Goal: Task Accomplishment & Management: Use online tool/utility

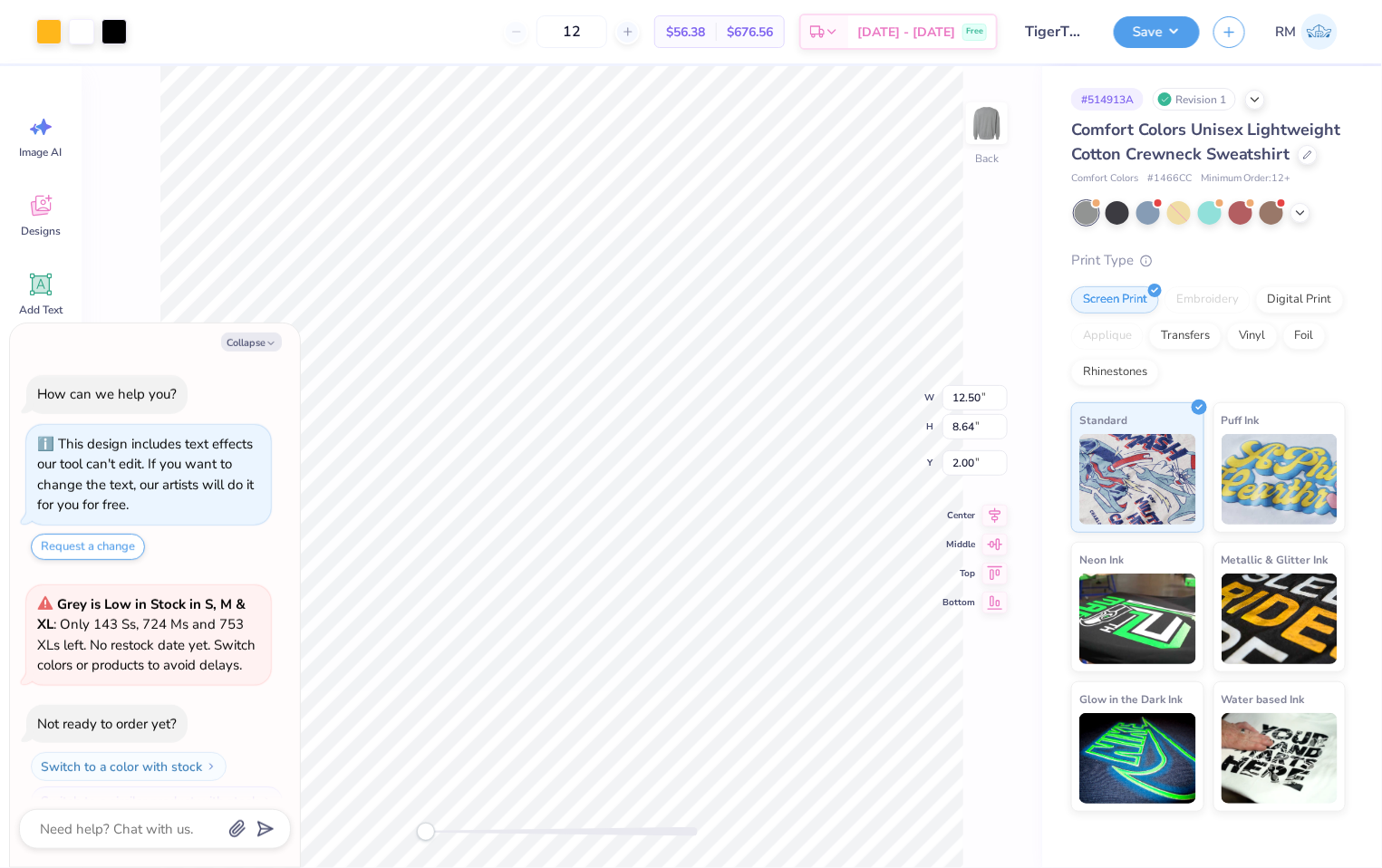
scroll to position [30, 0]
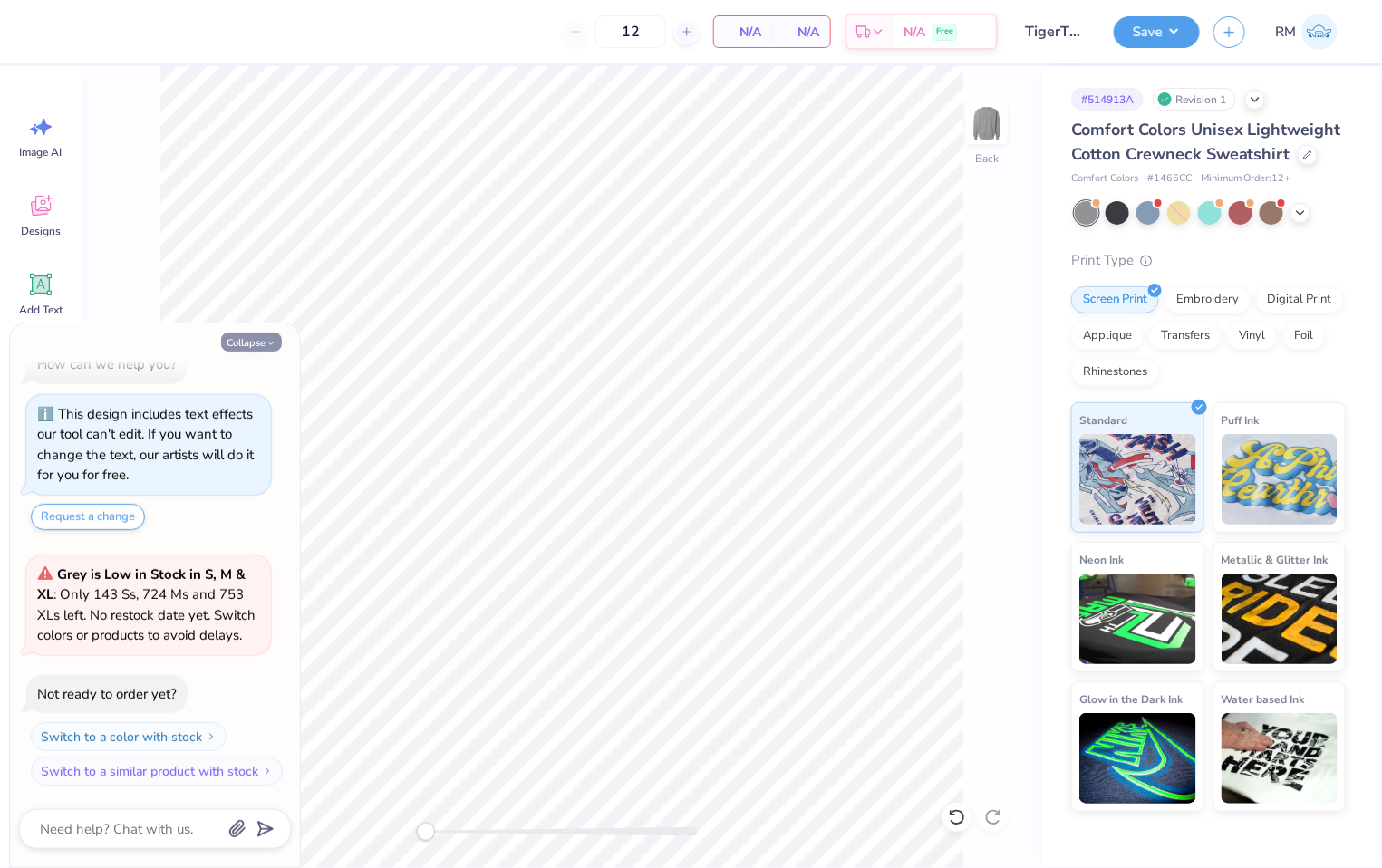
click at [267, 341] on icon "button" at bounding box center [271, 344] width 11 height 11
type textarea "x"
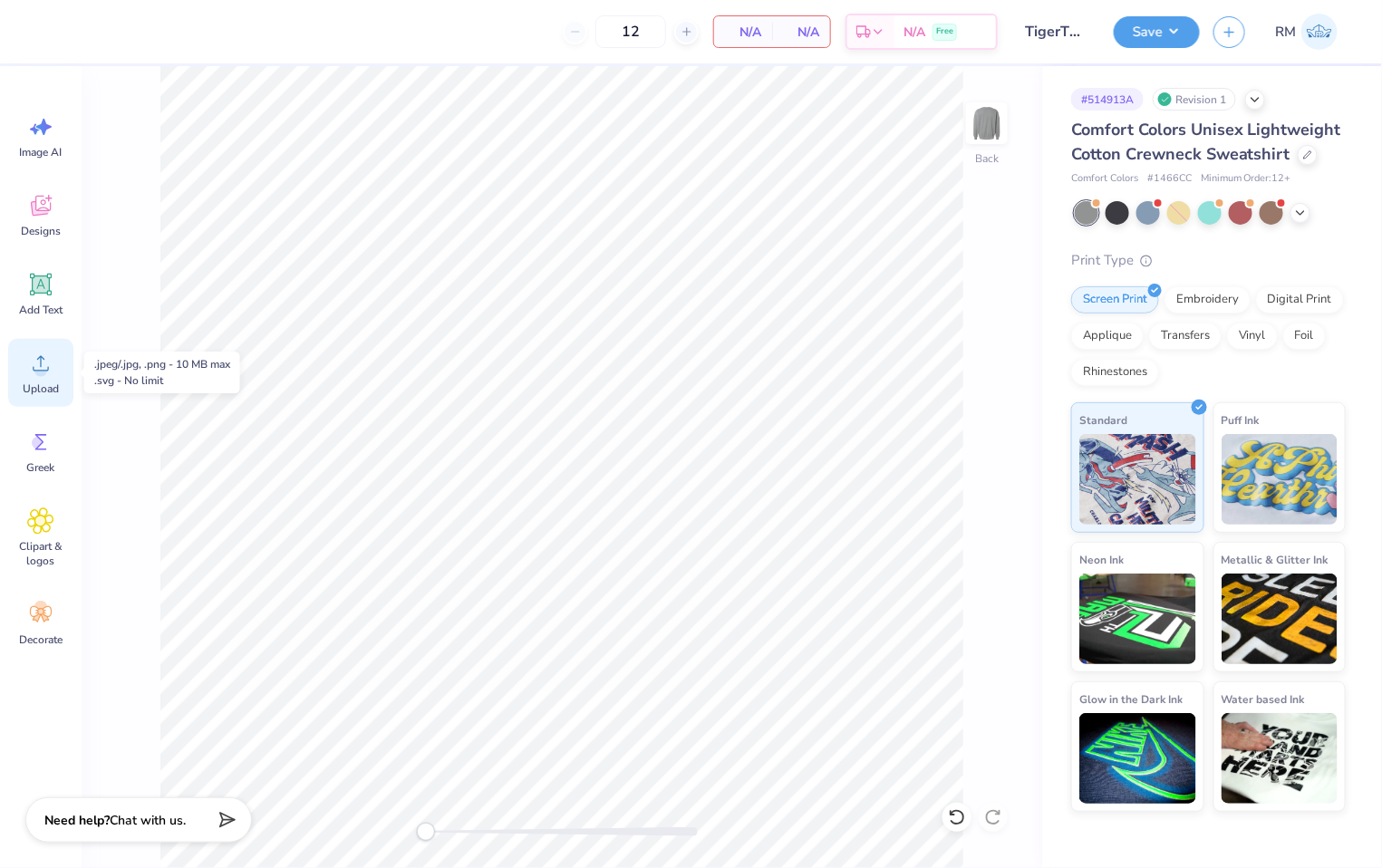
click at [44, 372] on circle at bounding box center [41, 370] width 13 height 13
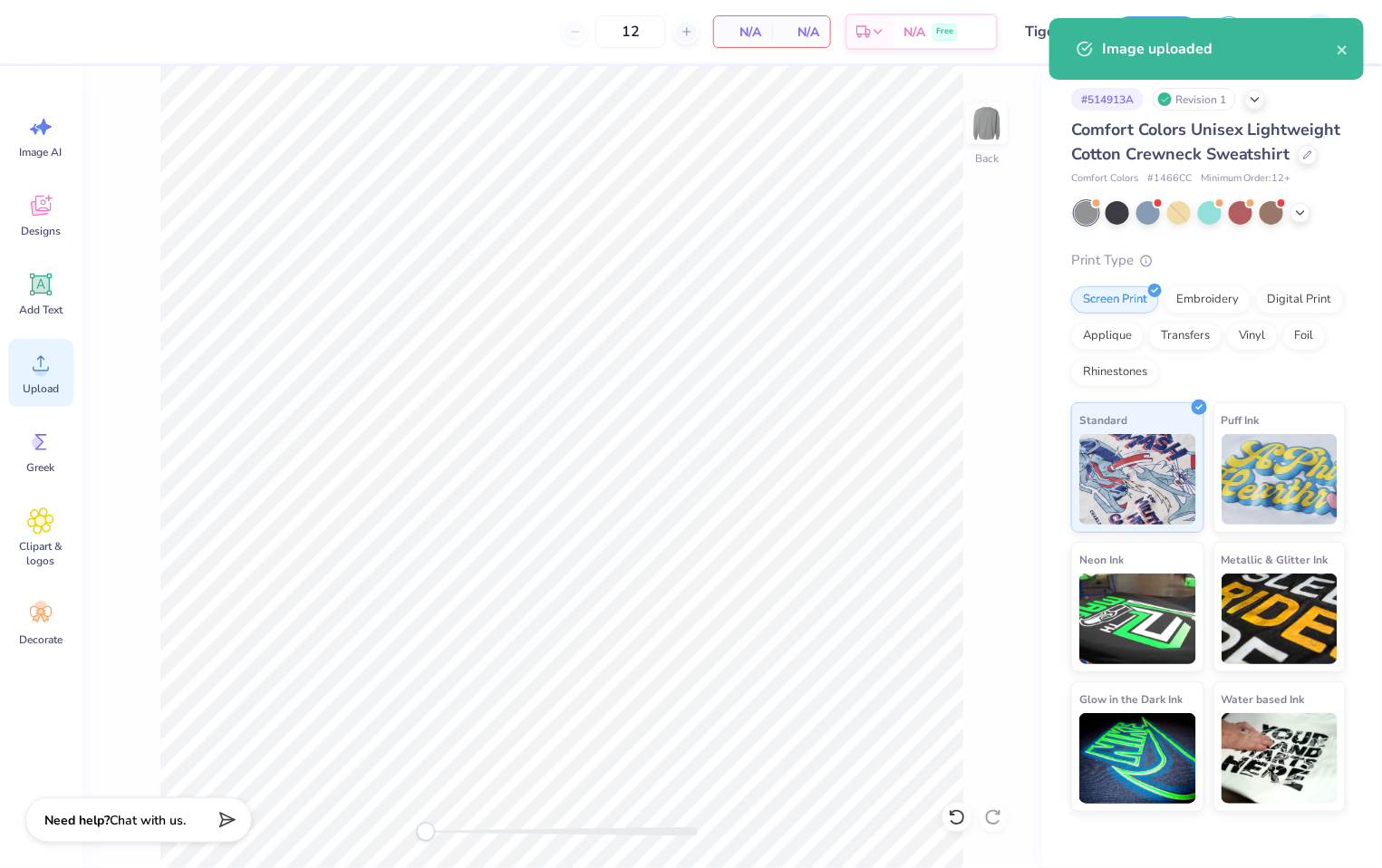
click at [27, 364] on icon at bounding box center [41, 364] width 27 height 27
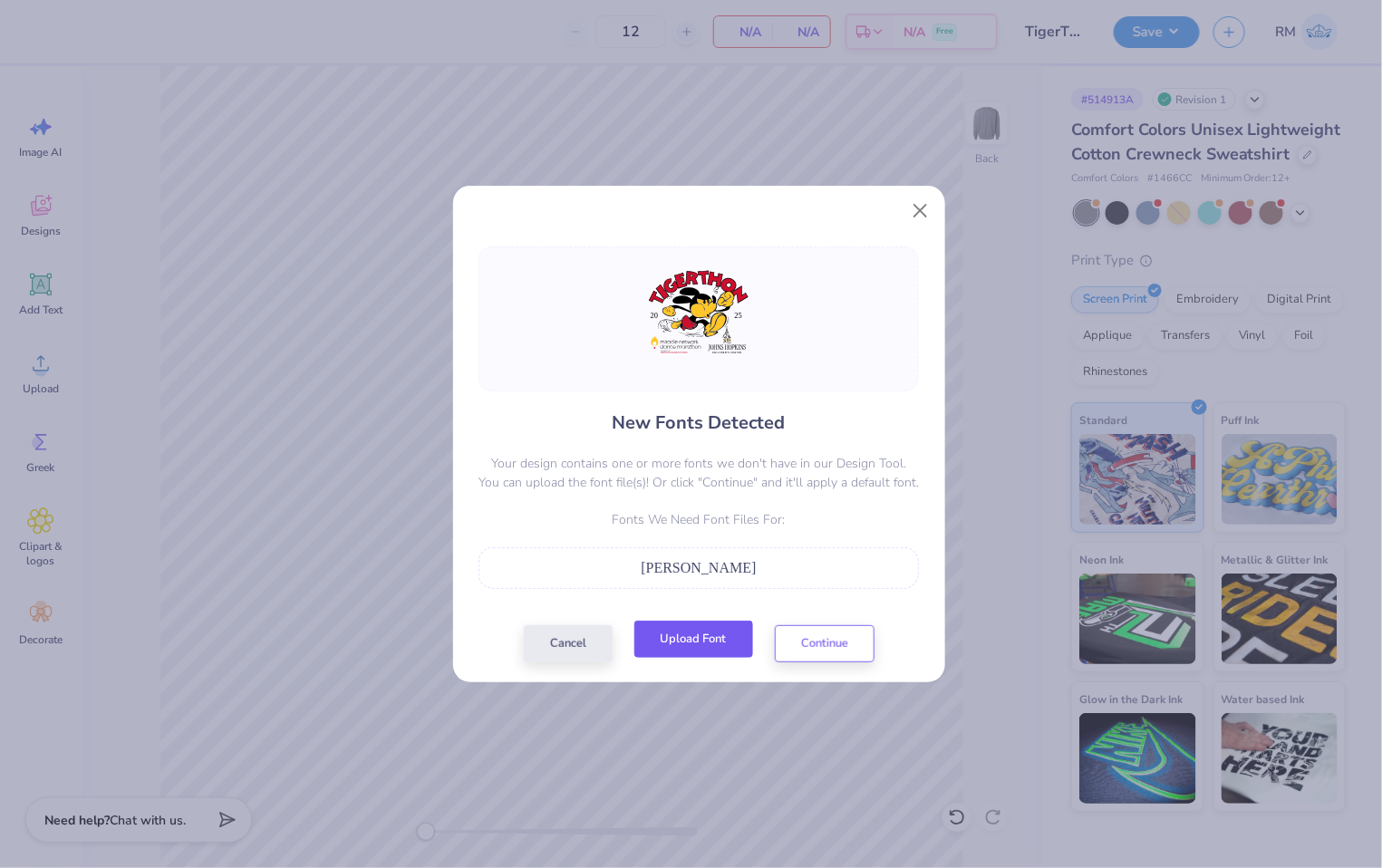
click at [683, 641] on button "Upload Font" at bounding box center [694, 639] width 119 height 37
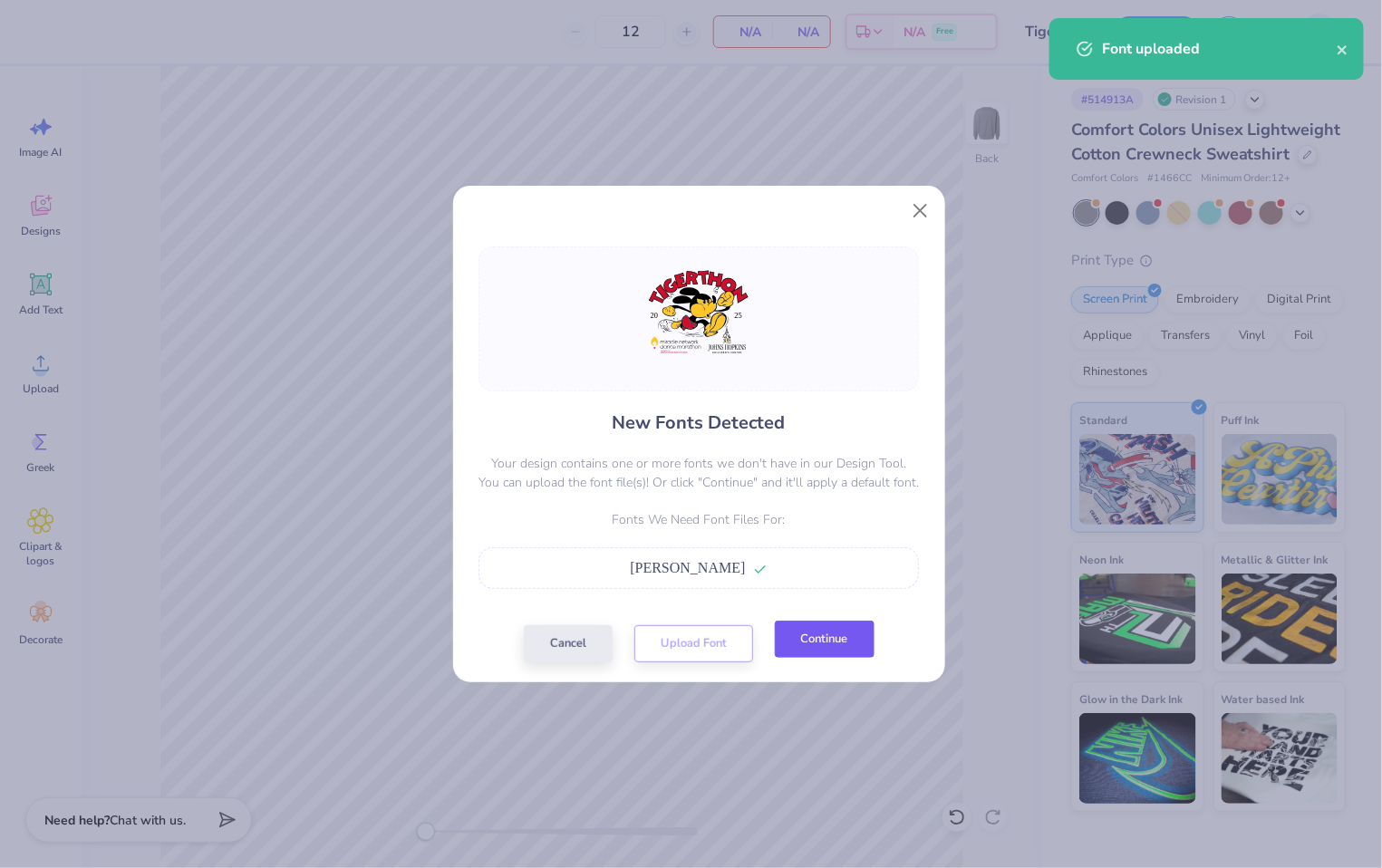
click at [847, 653] on button "Continue" at bounding box center [825, 639] width 99 height 37
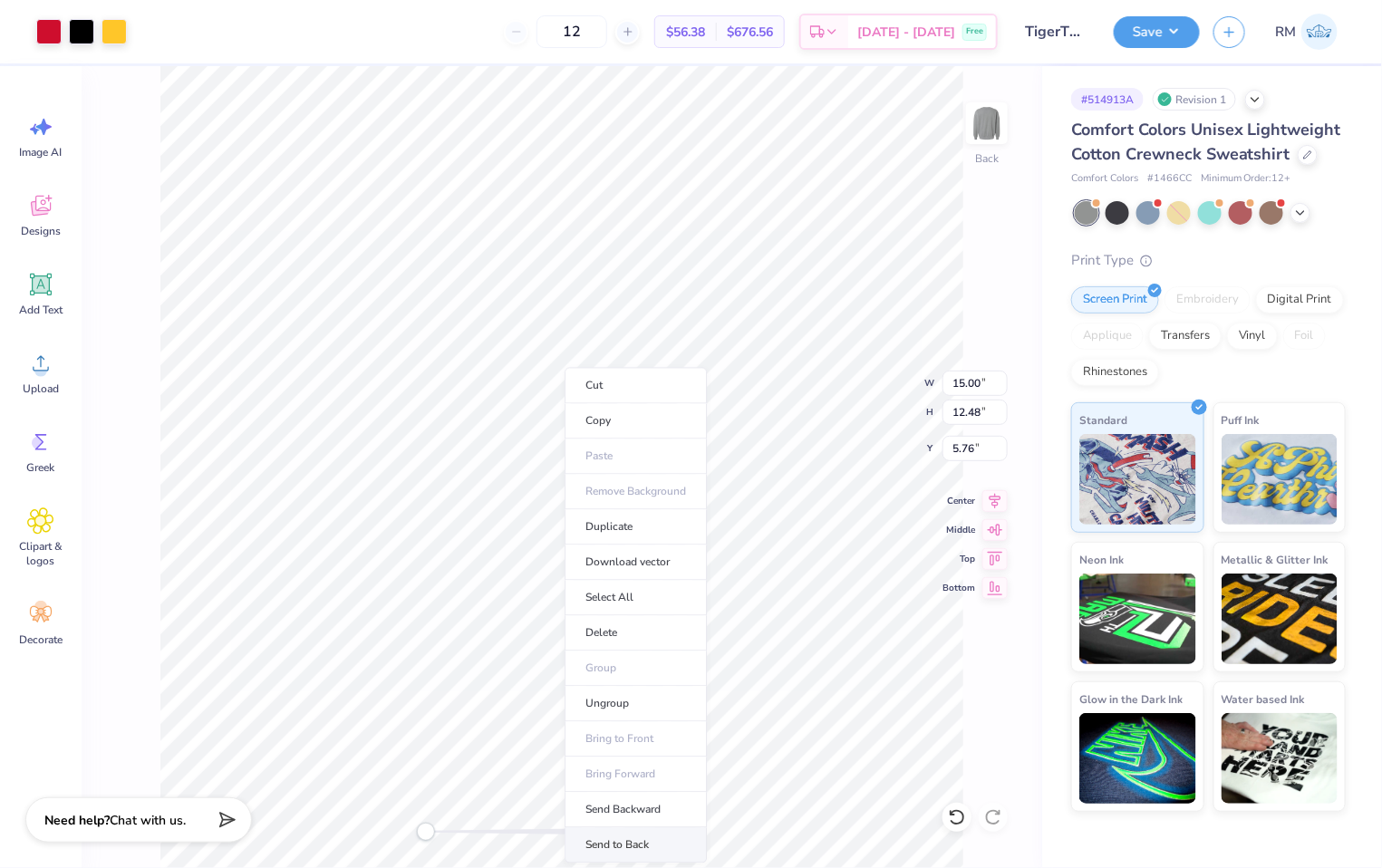
click at [640, 842] on li "Send to Back" at bounding box center [636, 845] width 142 height 36
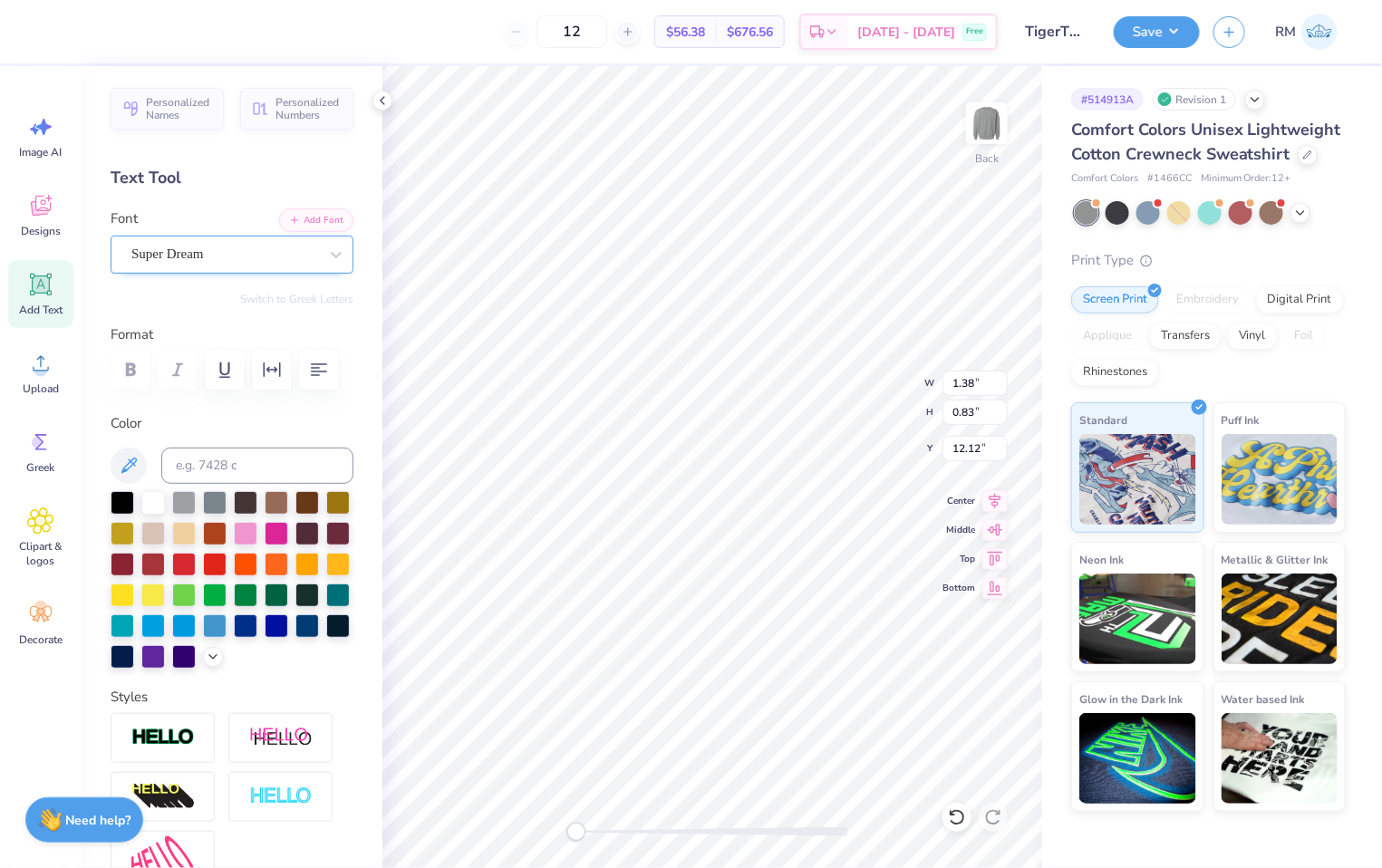
click at [273, 264] on div "Super Dream" at bounding box center [224, 253] width 191 height 28
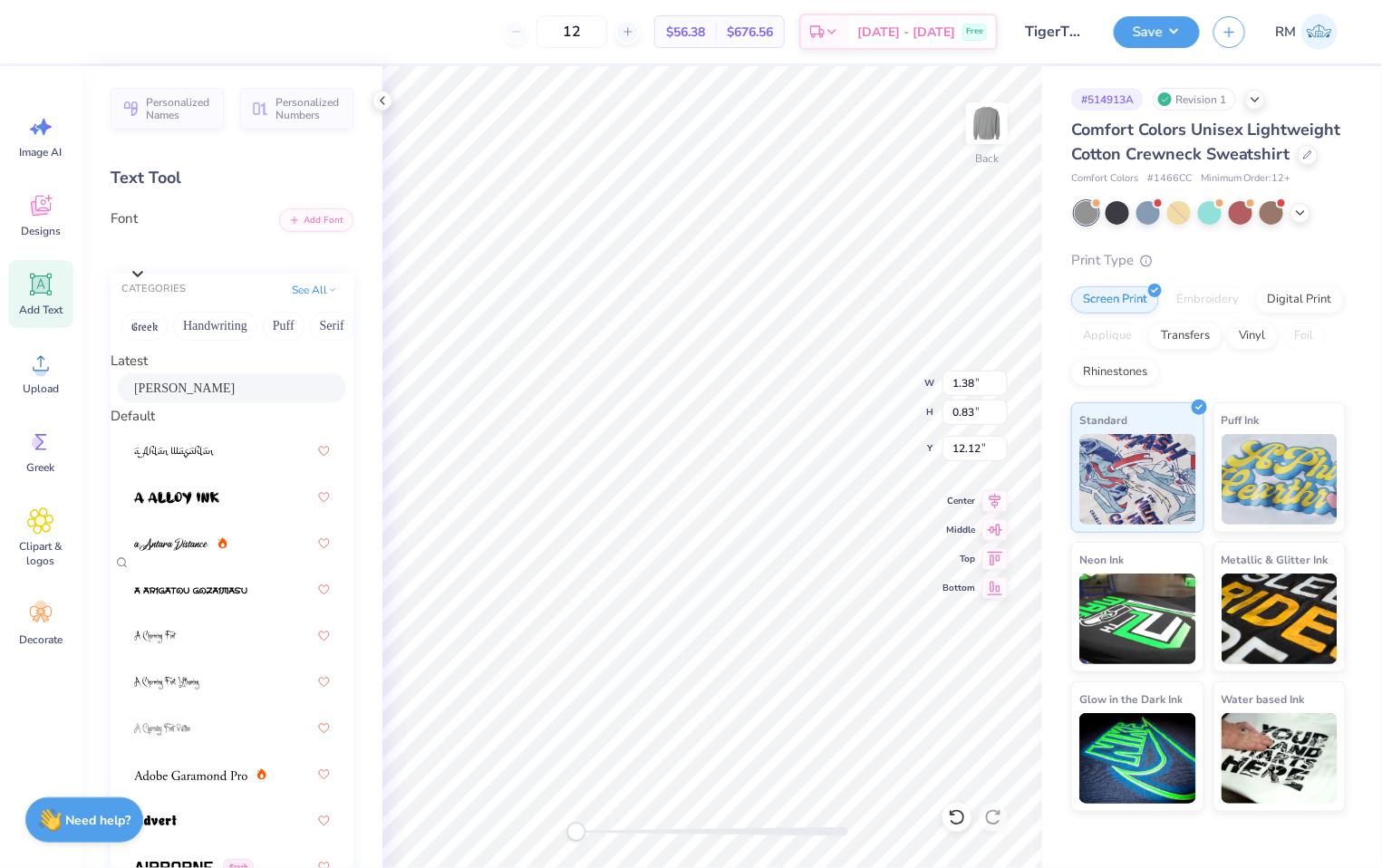
click at [207, 384] on div "Minnie" at bounding box center [232, 388] width 228 height 30
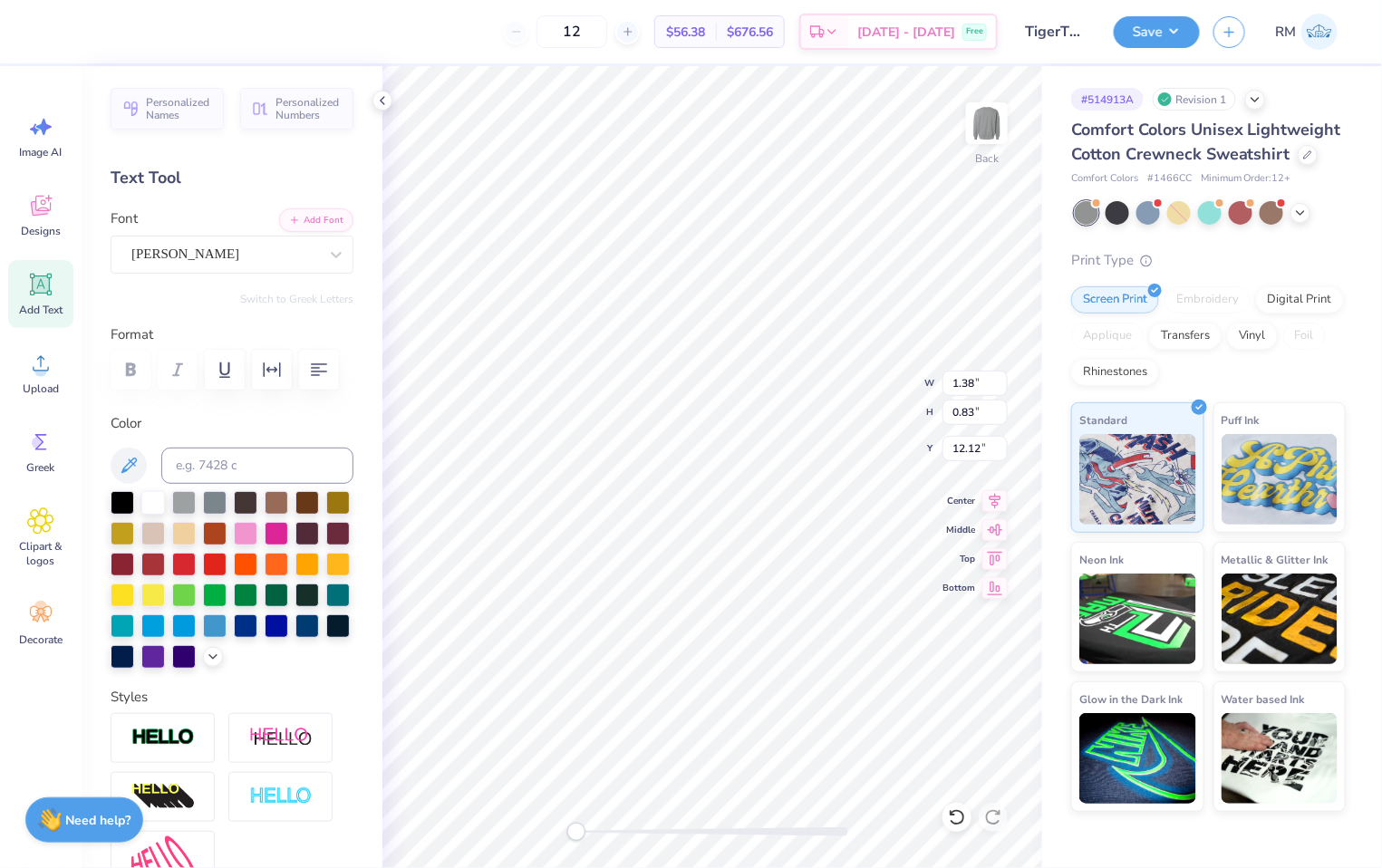
type input "1.33"
click at [177, 246] on div "Super Dream" at bounding box center [224, 253] width 191 height 28
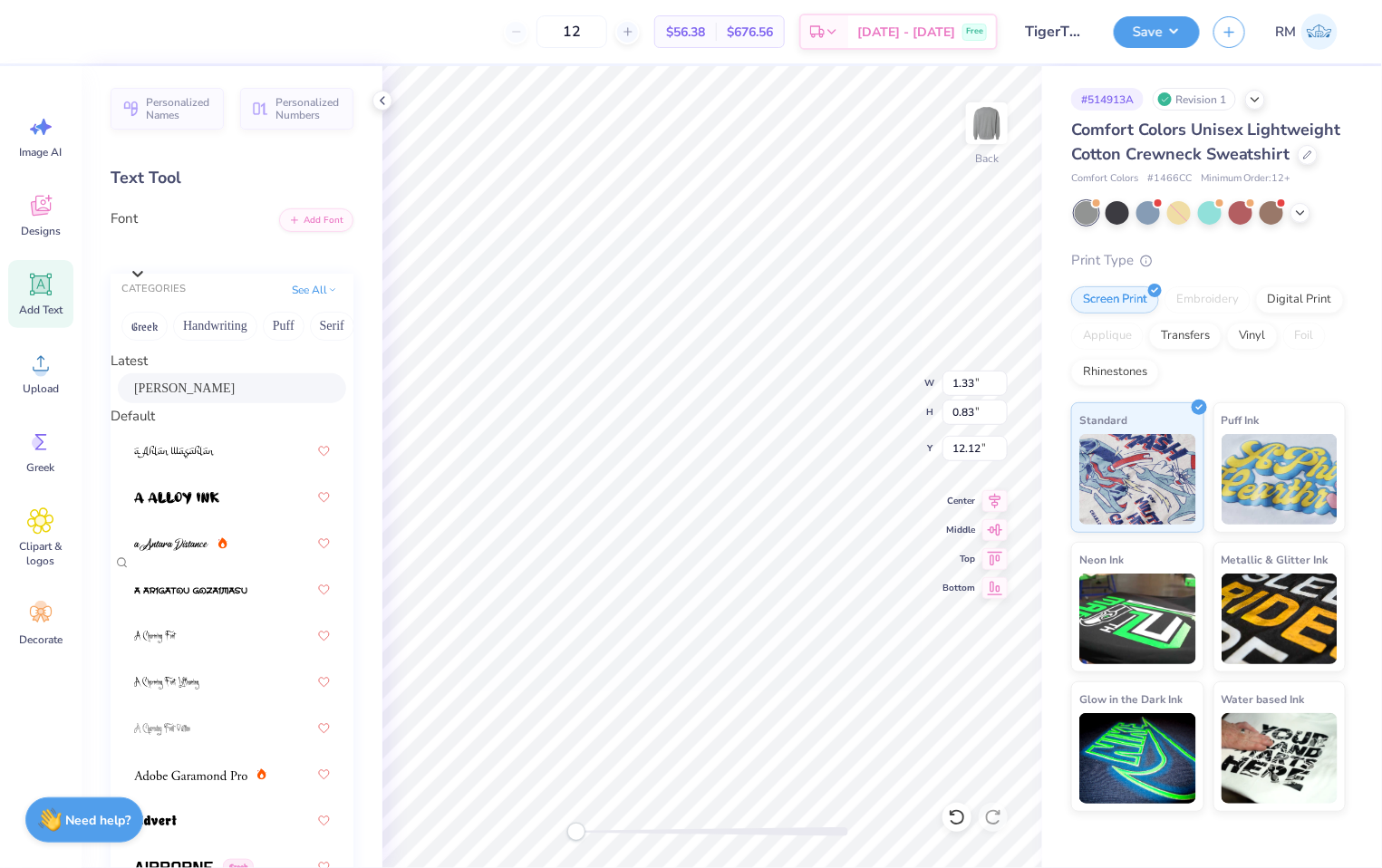
click at [219, 398] on div "Minnie" at bounding box center [232, 388] width 196 height 19
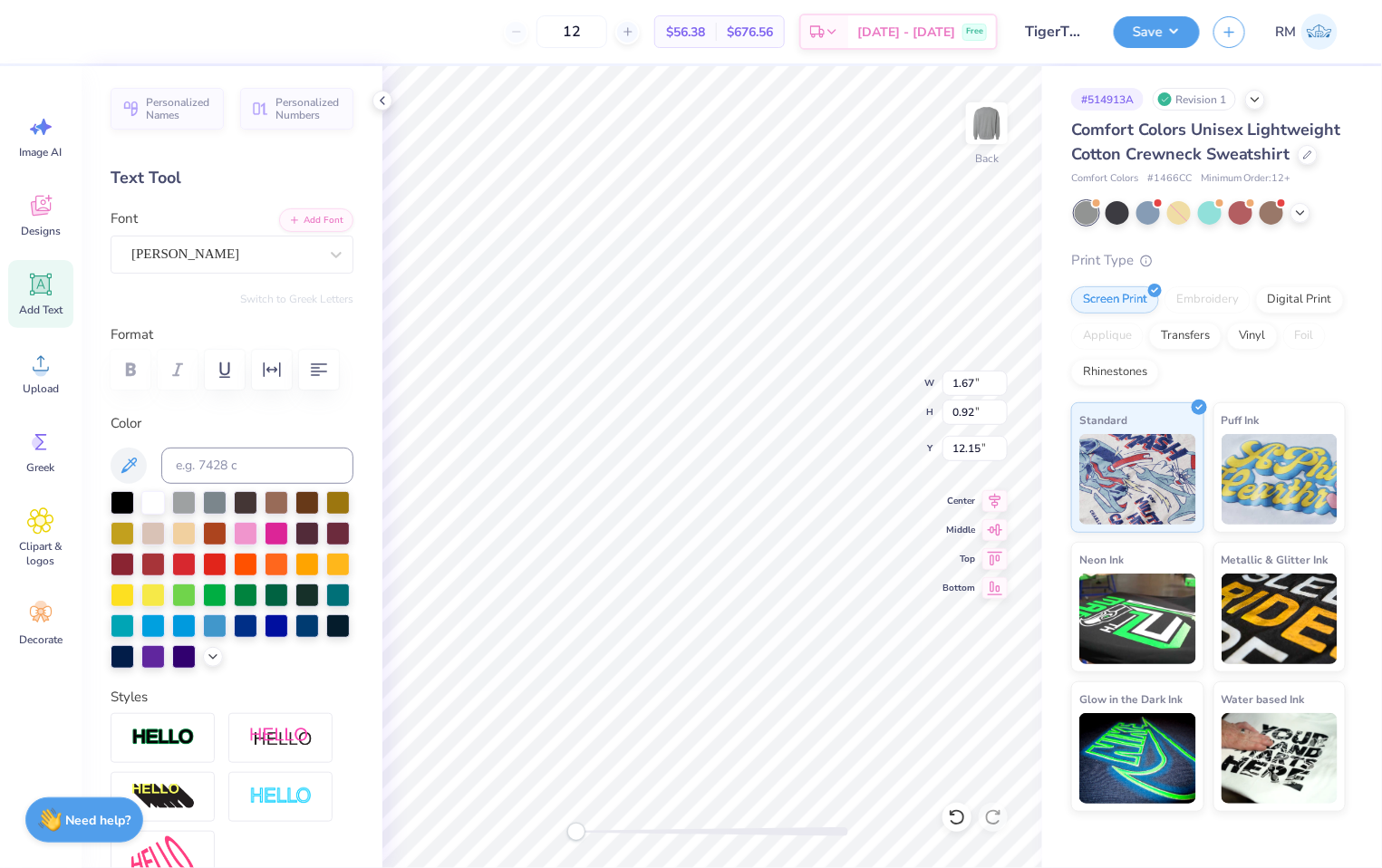
type input "1.65"
type input "0.91"
click at [962, 377] on input "15.00" at bounding box center [975, 383] width 66 height 26
click at [961, 457] on input "5.76" at bounding box center [975, 449] width 66 height 26
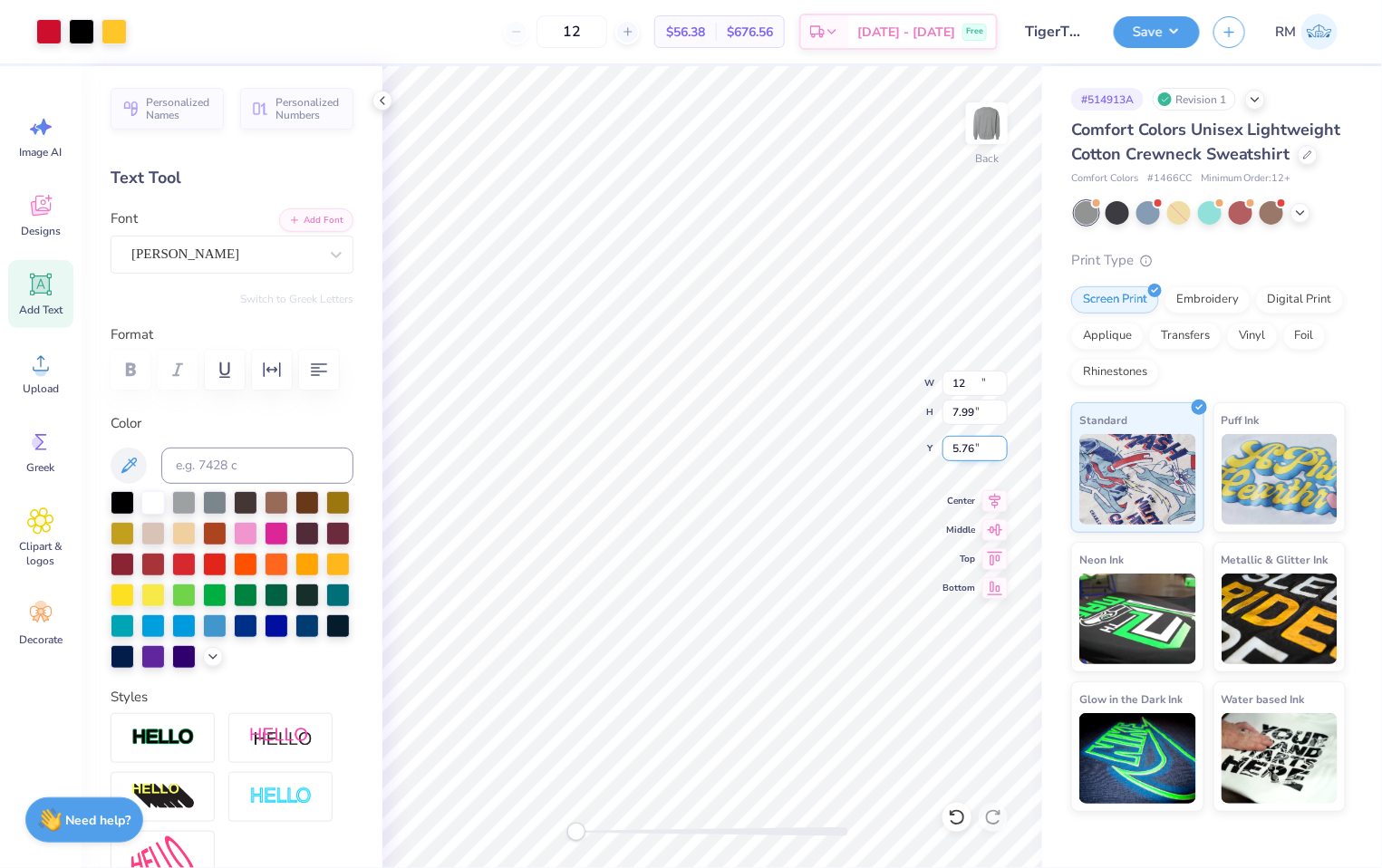
type input "11.17"
type input "7.99"
click at [961, 457] on input "8.01" at bounding box center [975, 449] width 66 height 26
type input "3.00"
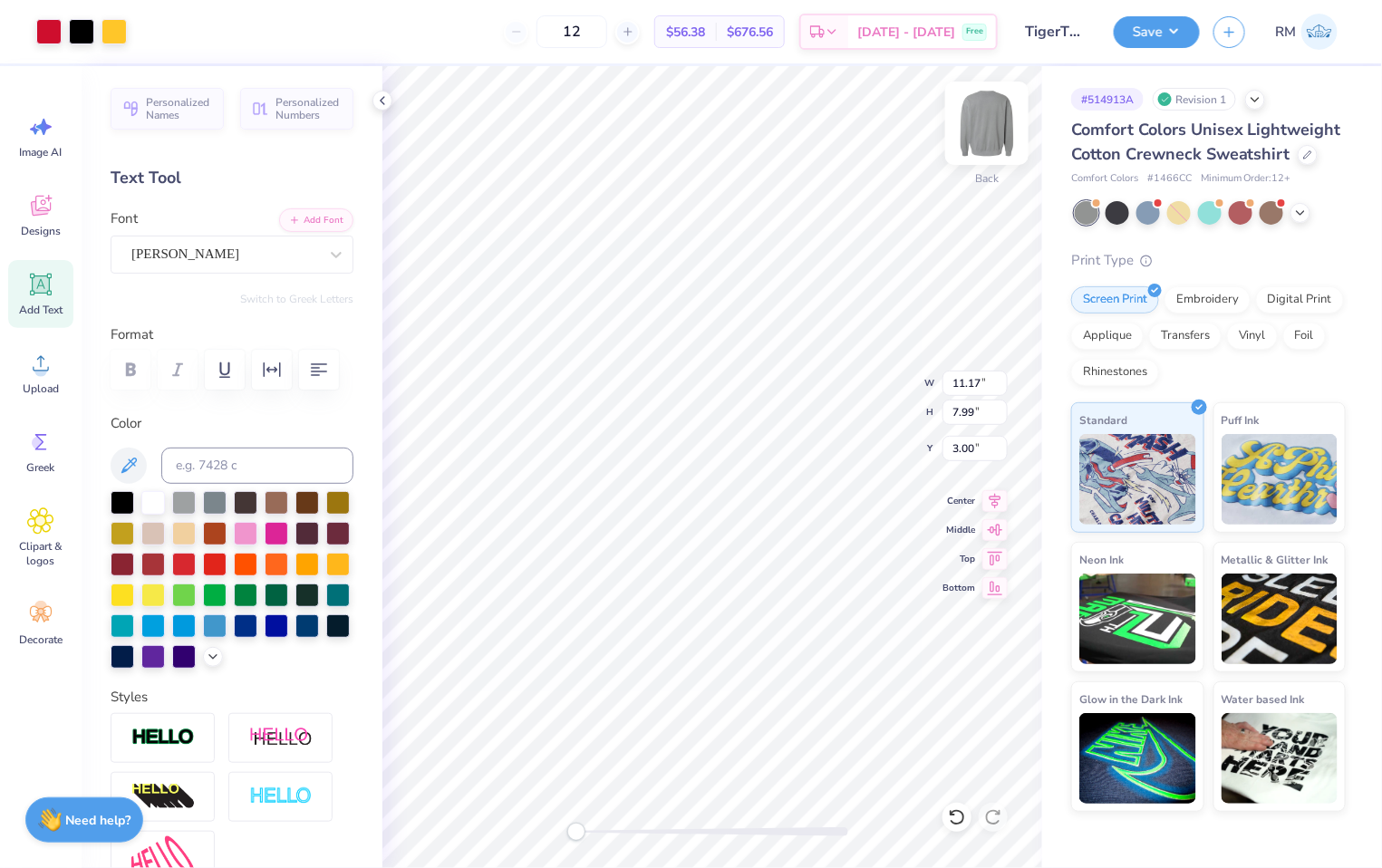
click at [986, 113] on img at bounding box center [986, 122] width 72 height 72
click at [989, 125] on img at bounding box center [986, 122] width 72 height 72
click at [974, 455] on input "2.00" at bounding box center [975, 449] width 66 height 26
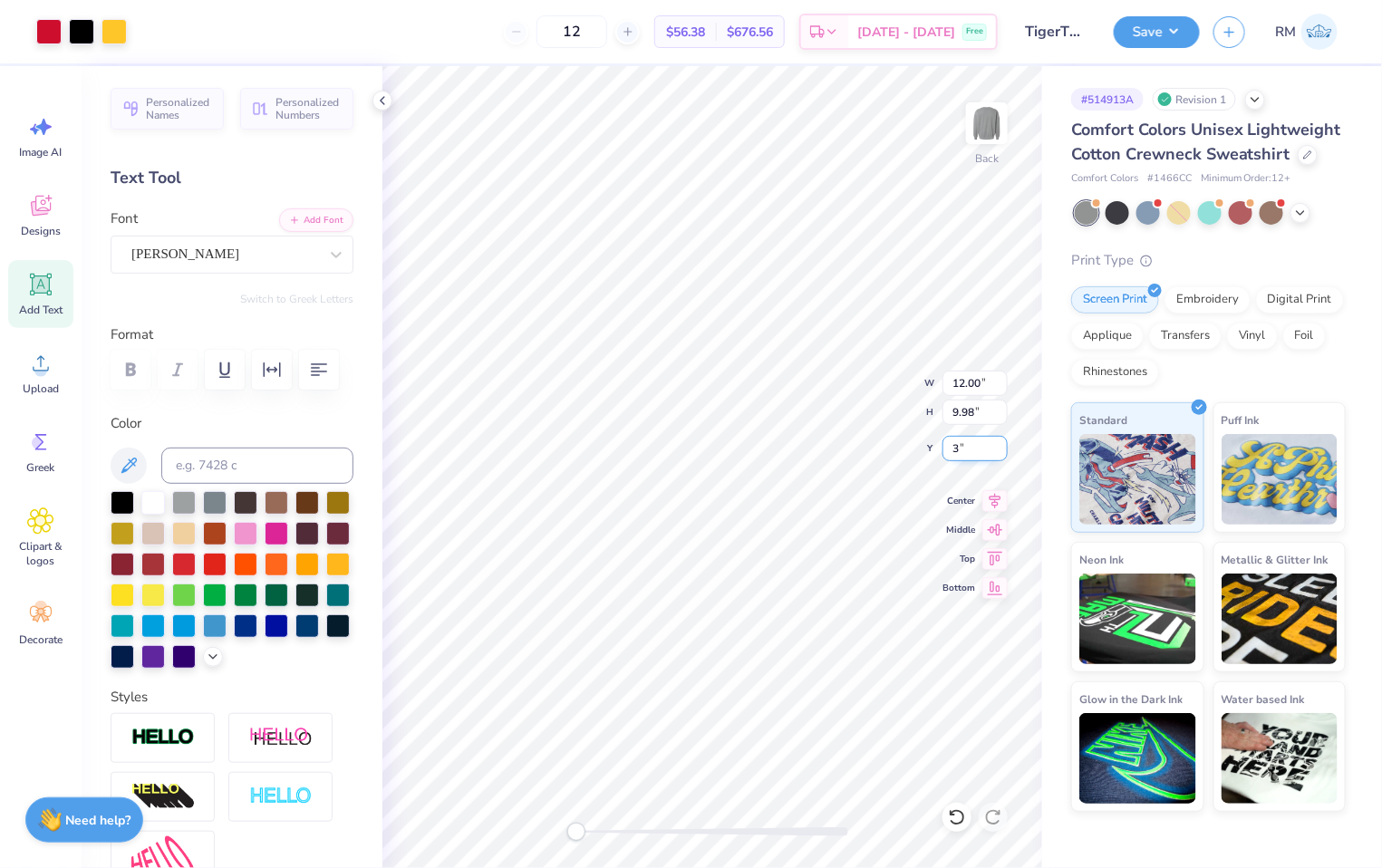
type input "3.00"
click at [962, 387] on input "12.00" at bounding box center [975, 383] width 66 height 26
type input "13.02"
type input "10.83"
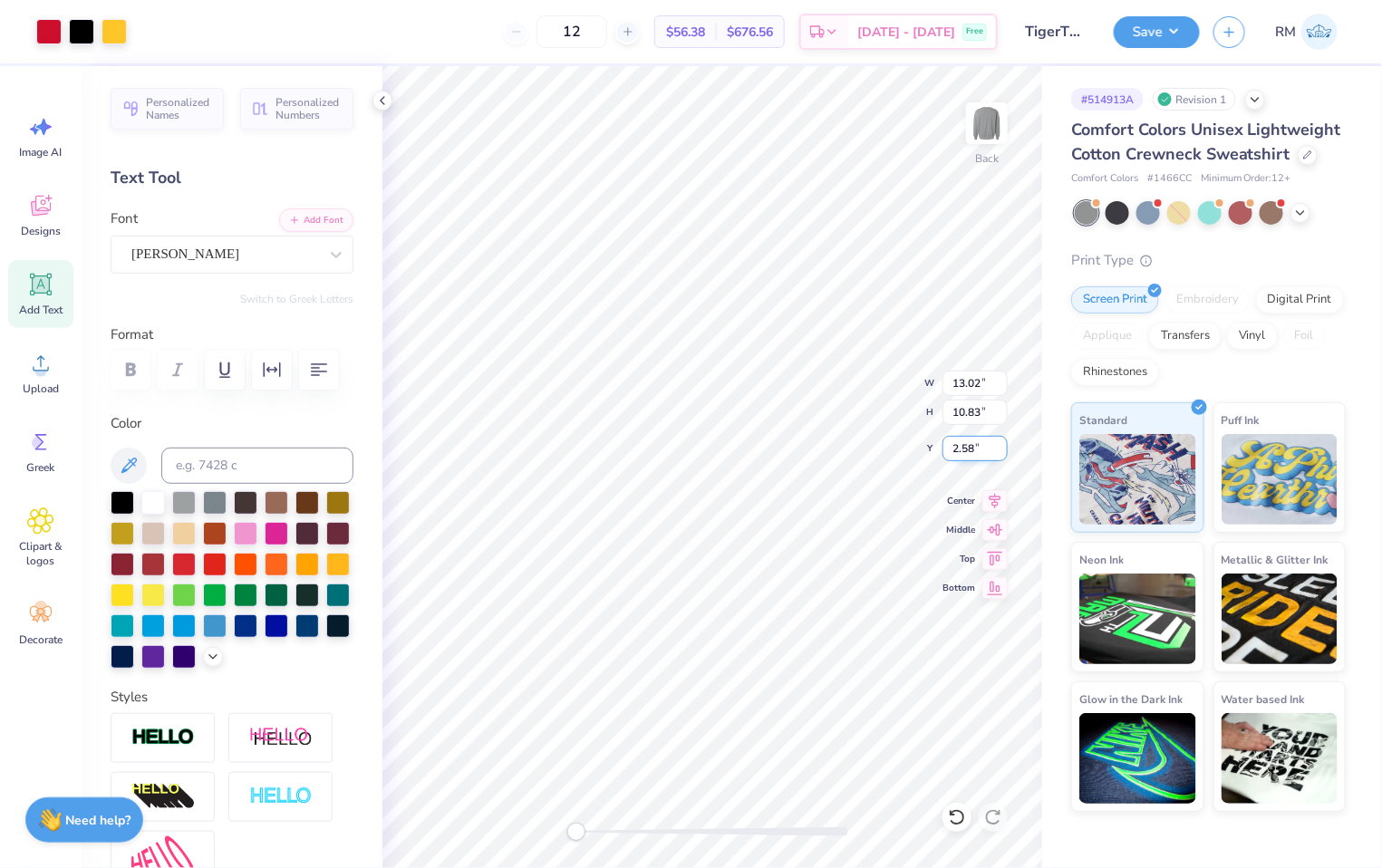
click at [956, 439] on input "2.58" at bounding box center [975, 449] width 66 height 26
type input "3.00"
click at [1002, 119] on img at bounding box center [986, 122] width 72 height 72
click at [1002, 119] on img at bounding box center [987, 123] width 36 height 36
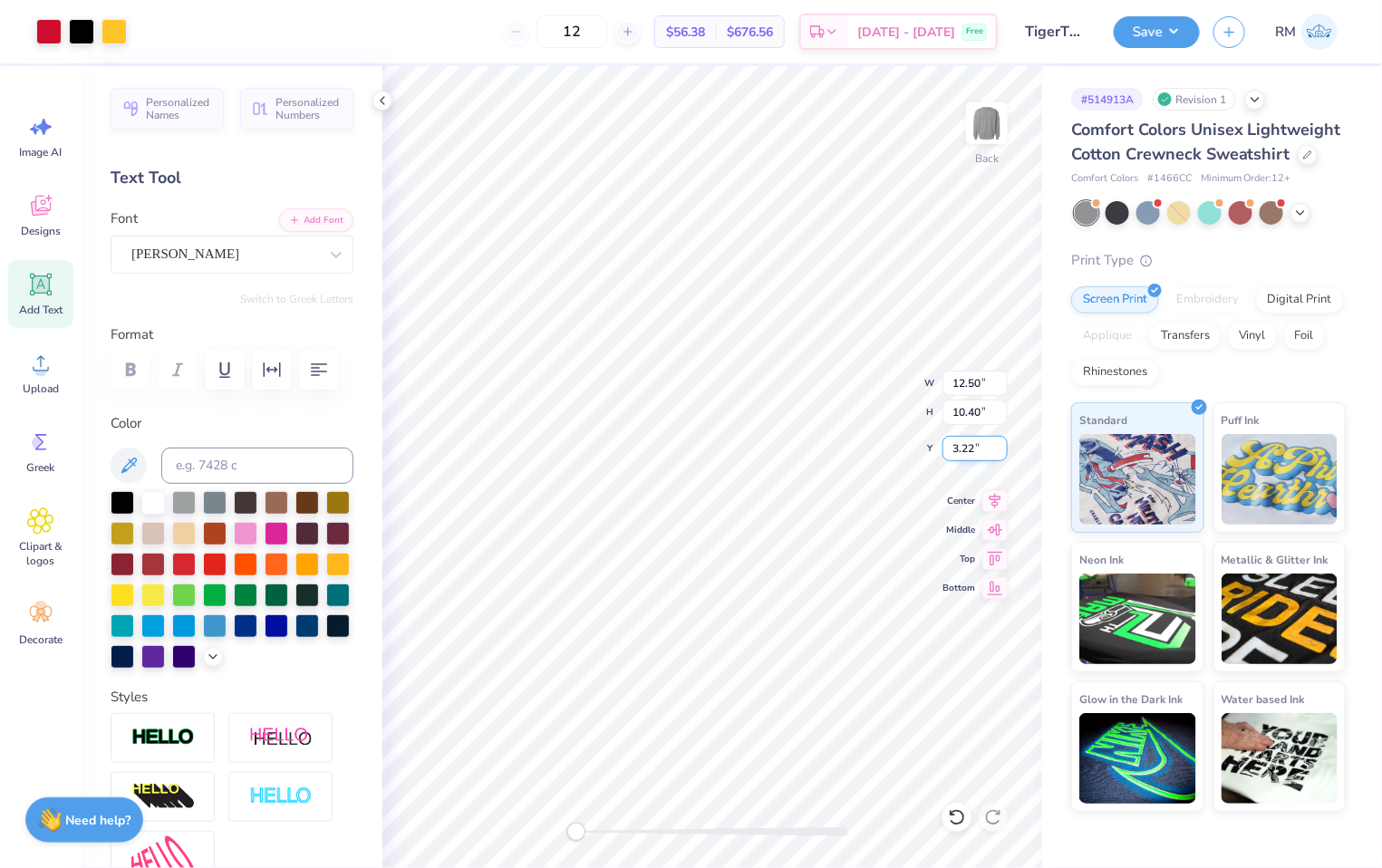
click at [962, 444] on input "3.22" at bounding box center [975, 449] width 66 height 26
type input "3.00"
click at [1179, 29] on button "Save" at bounding box center [1157, 29] width 86 height 32
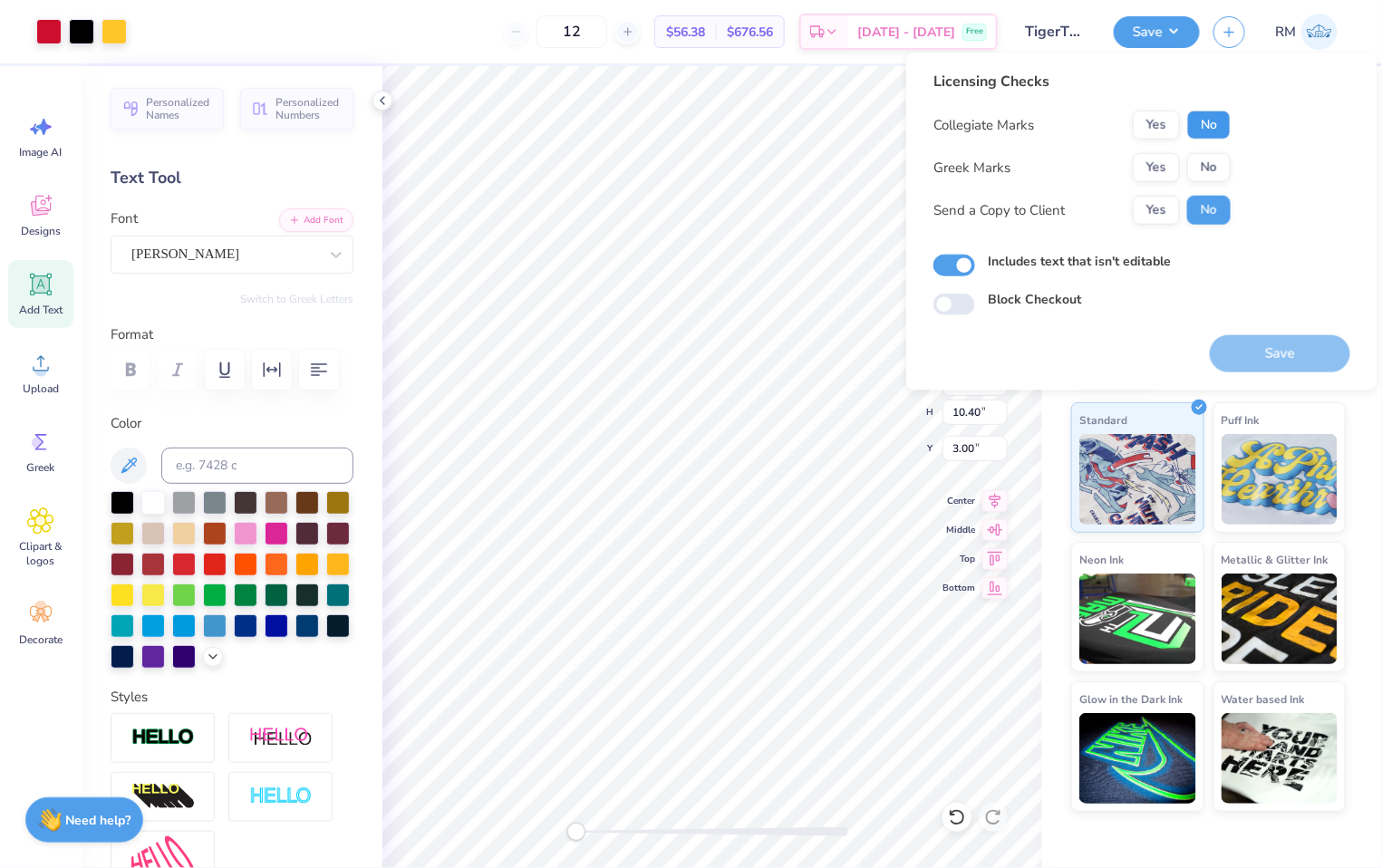
click at [1209, 130] on button "No" at bounding box center [1210, 125] width 44 height 29
click at [1209, 149] on div "Collegiate Marks Yes No Greek Marks Yes No Send a Copy to Client Yes No" at bounding box center [1083, 167] width 297 height 114
click at [1209, 158] on button "No" at bounding box center [1210, 168] width 44 height 29
click at [1163, 206] on button "Yes" at bounding box center [1157, 211] width 47 height 29
click at [1252, 356] on button "Save" at bounding box center [1281, 354] width 140 height 37
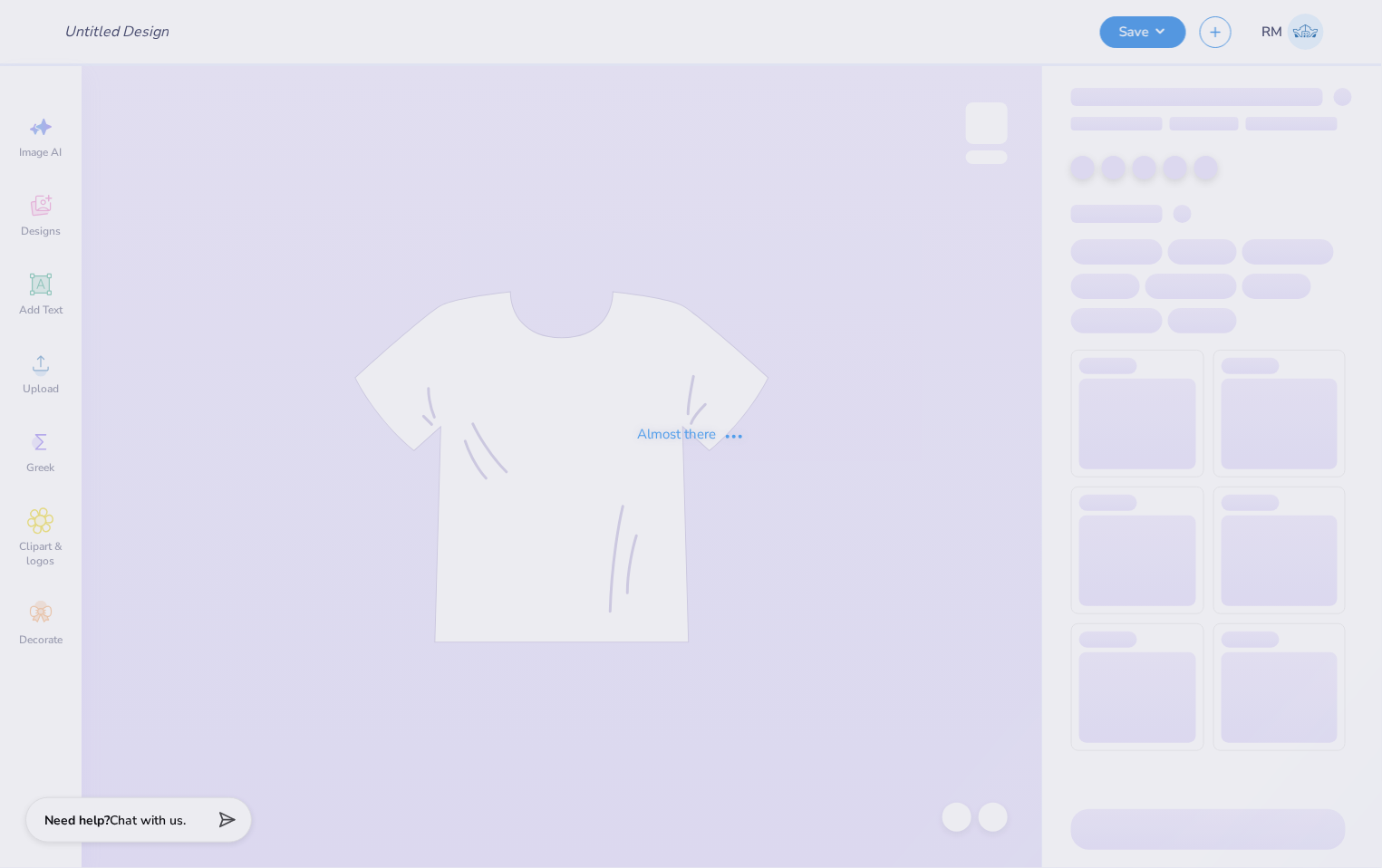
type input "CHAARG Sets 2025"
type input "50"
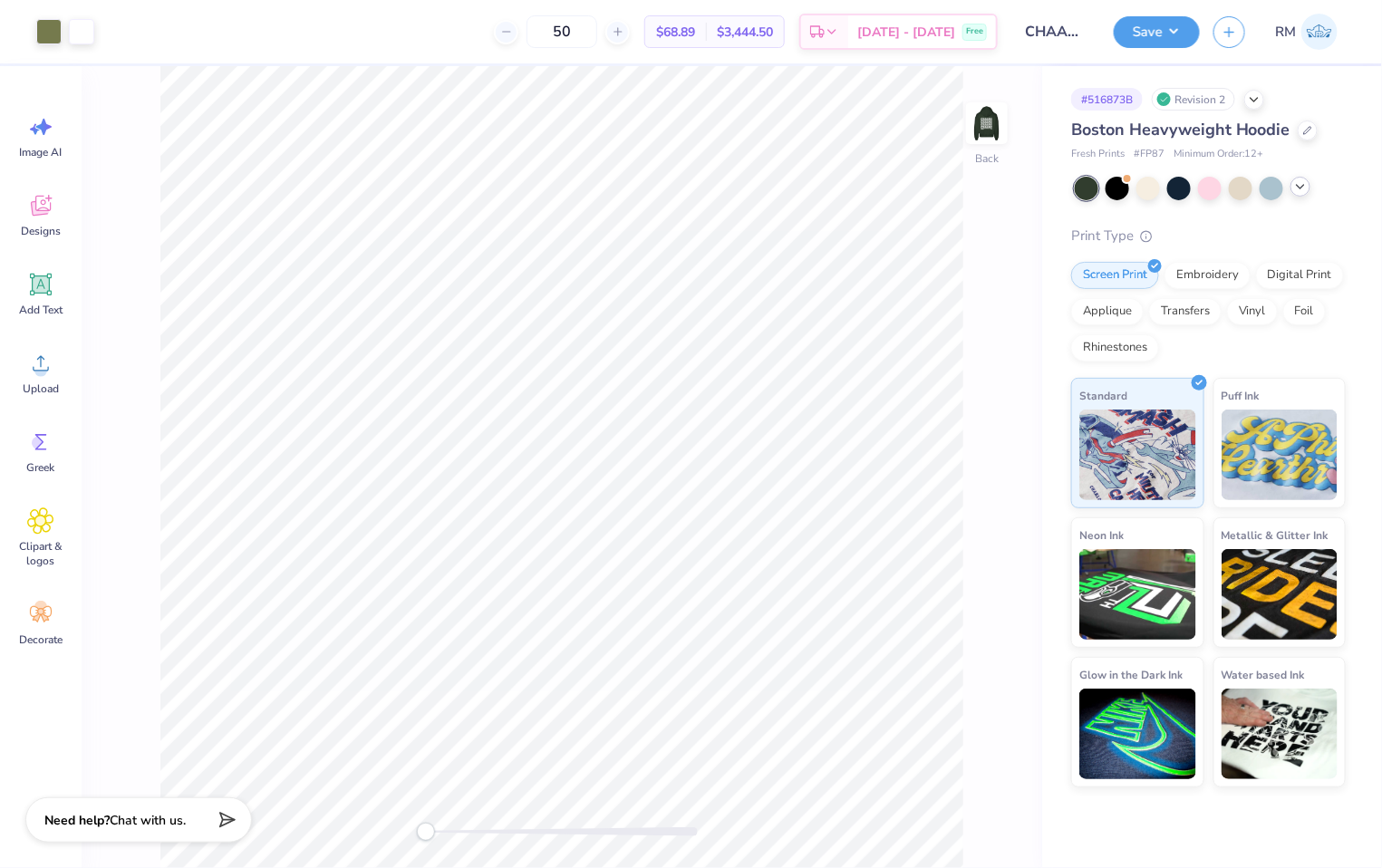
click at [1307, 191] on icon at bounding box center [1301, 187] width 15 height 15
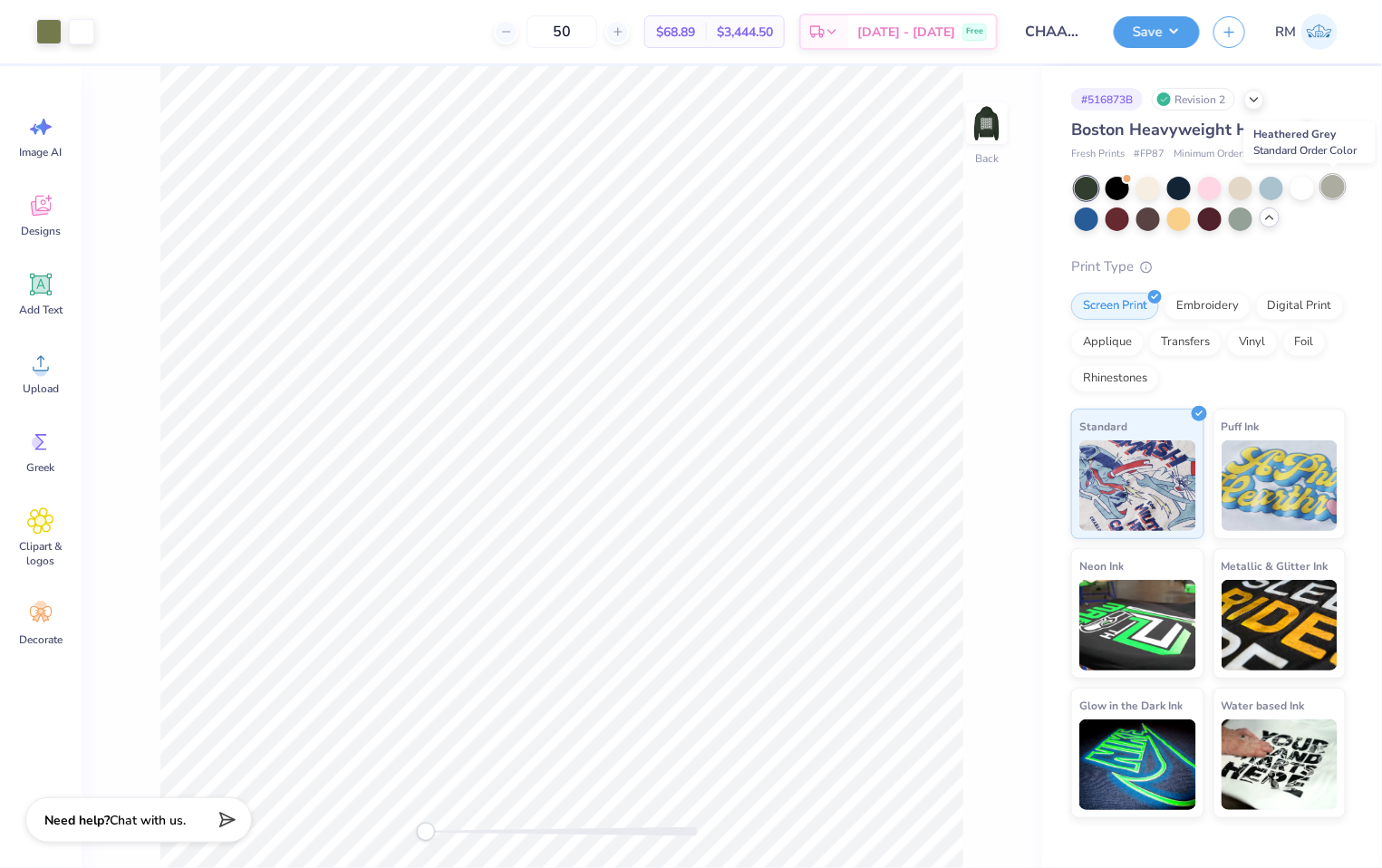
click at [1335, 189] on div at bounding box center [1334, 187] width 24 height 24
click at [991, 110] on img at bounding box center [986, 122] width 72 height 72
click at [52, 39] on div at bounding box center [49, 30] width 26 height 26
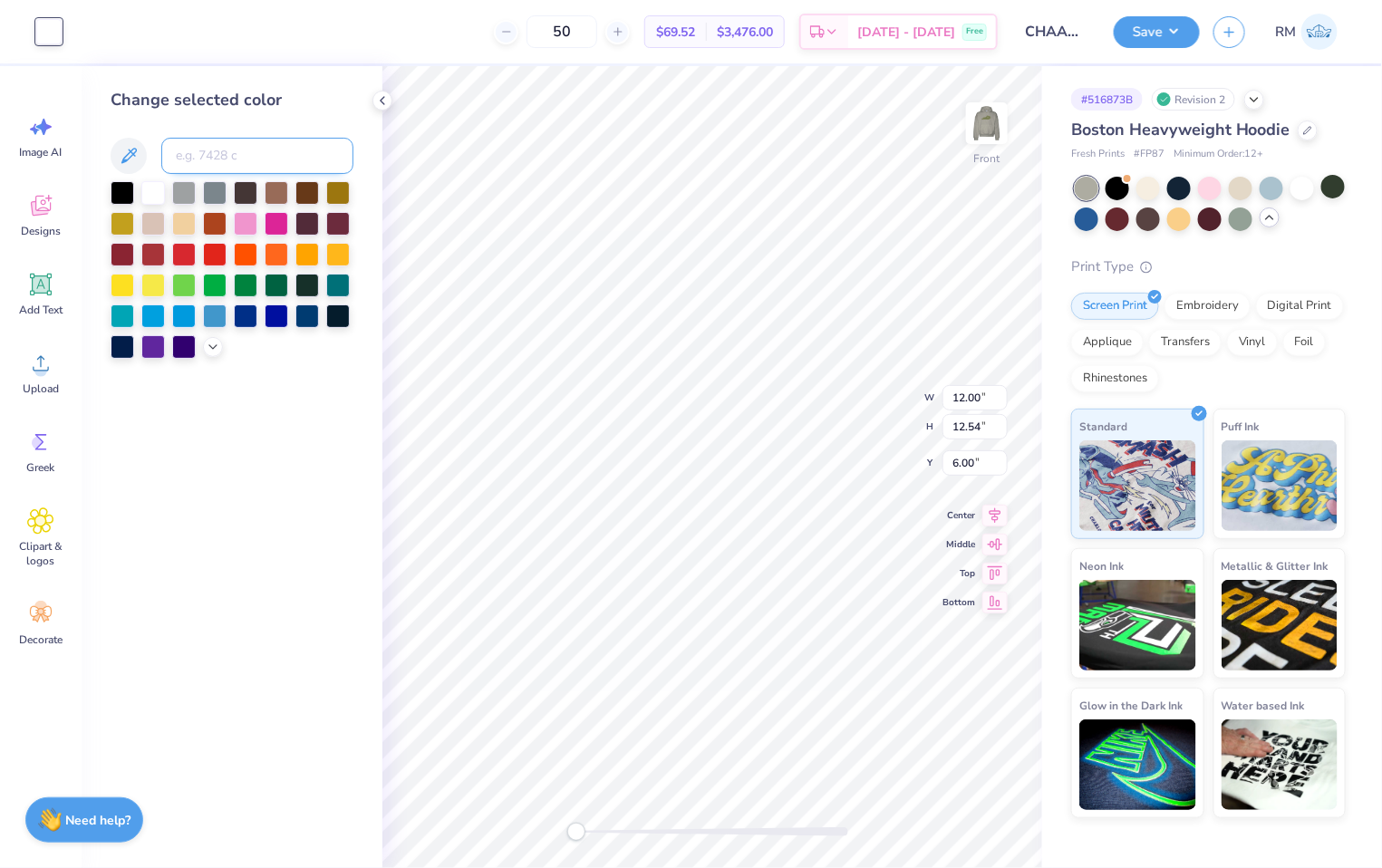
click at [242, 160] on input at bounding box center [257, 156] width 192 height 36
type input "296"
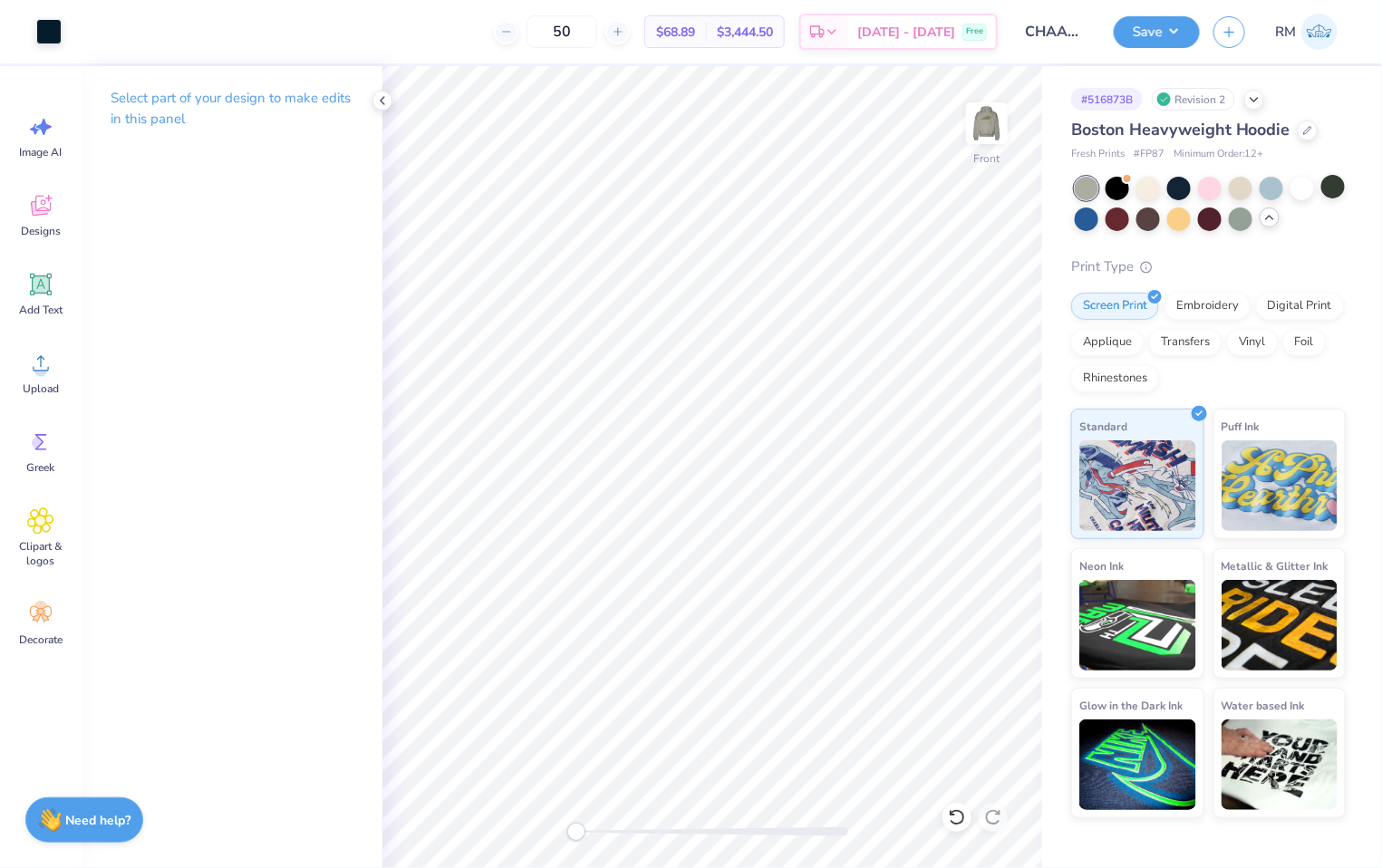
click at [557, 830] on div "Front" at bounding box center [712, 467] width 660 height 801
click at [56, 31] on div at bounding box center [49, 30] width 26 height 26
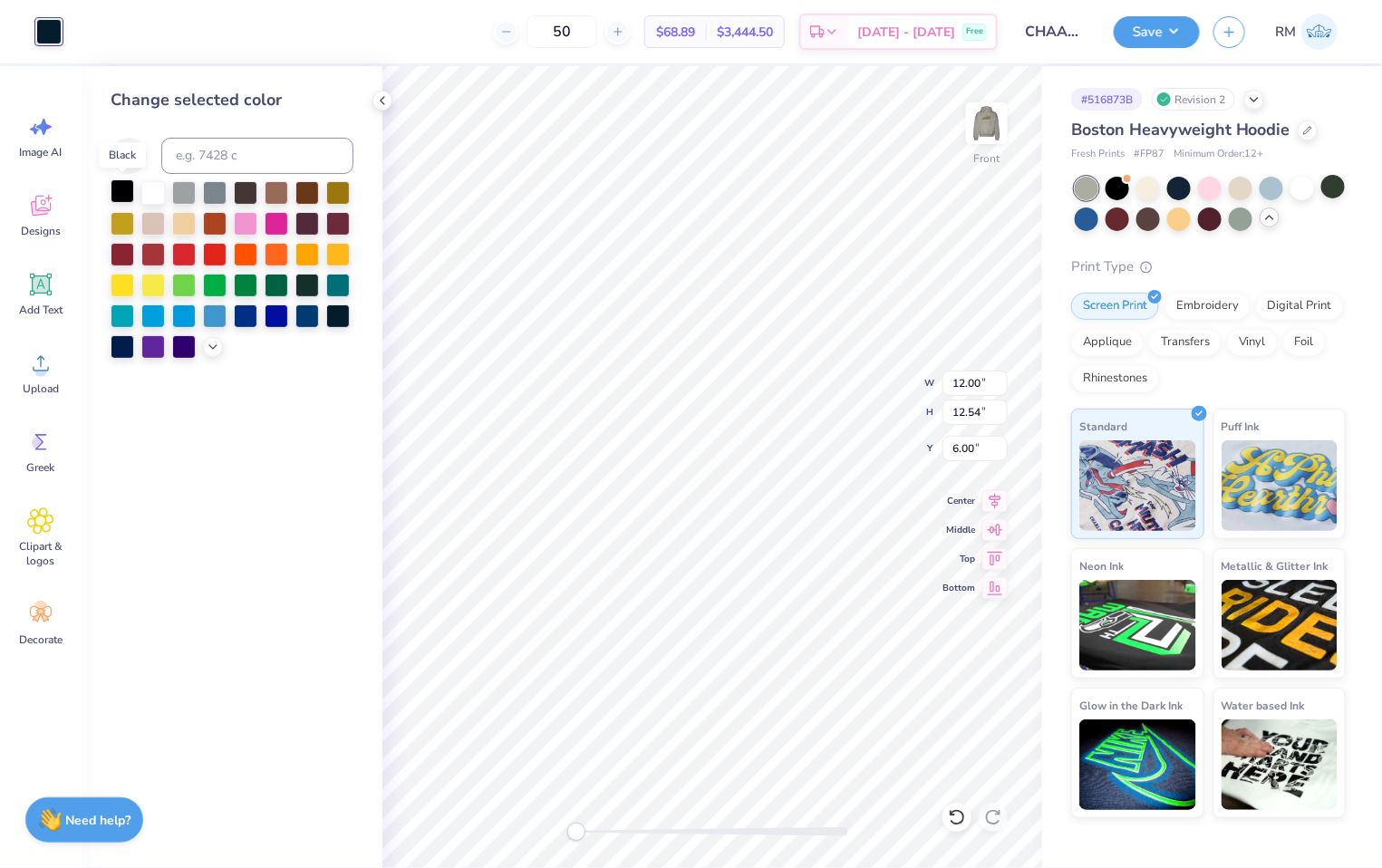
click at [114, 198] on div at bounding box center [122, 191] width 24 height 24
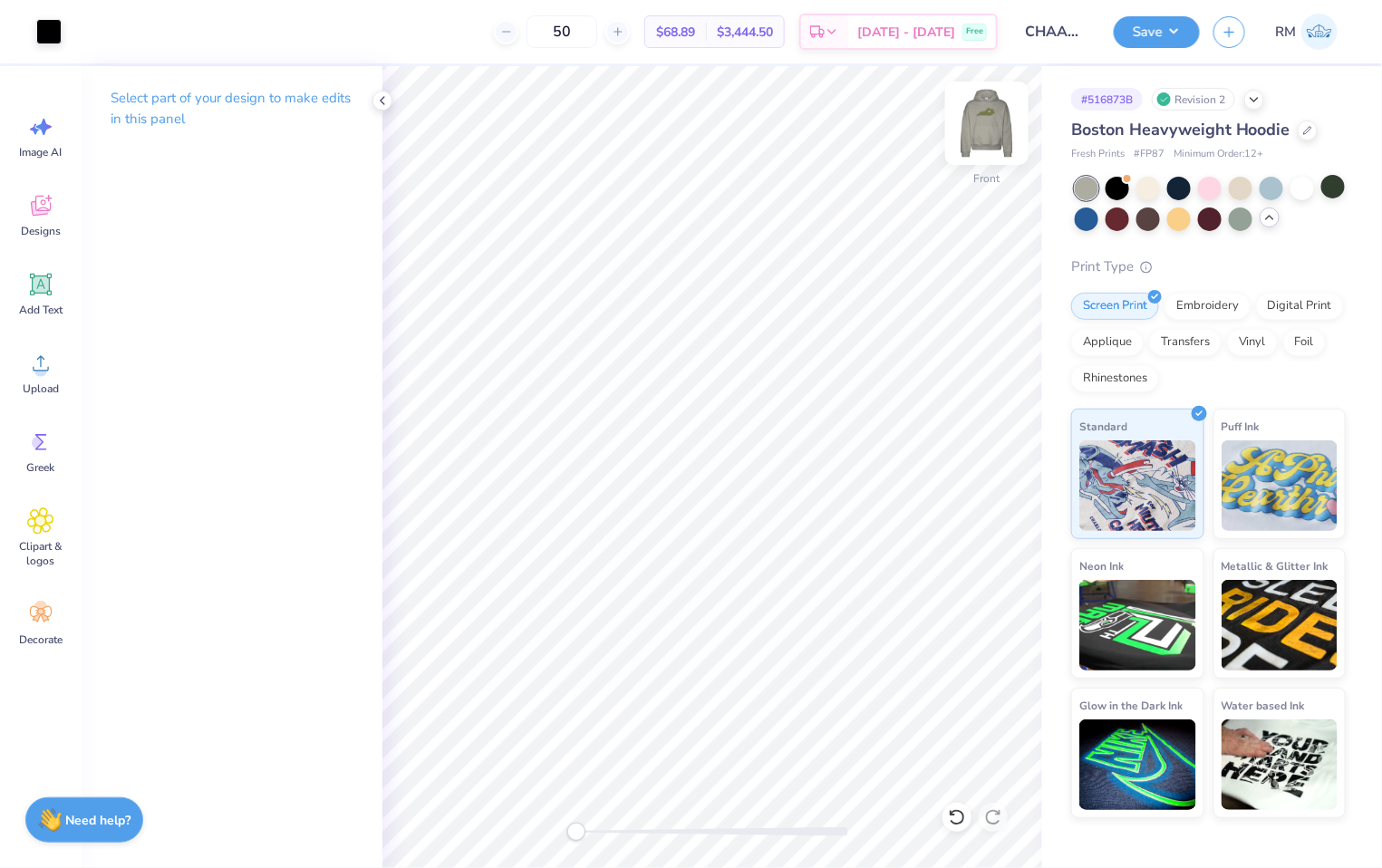
click at [984, 118] on img at bounding box center [986, 122] width 72 height 72
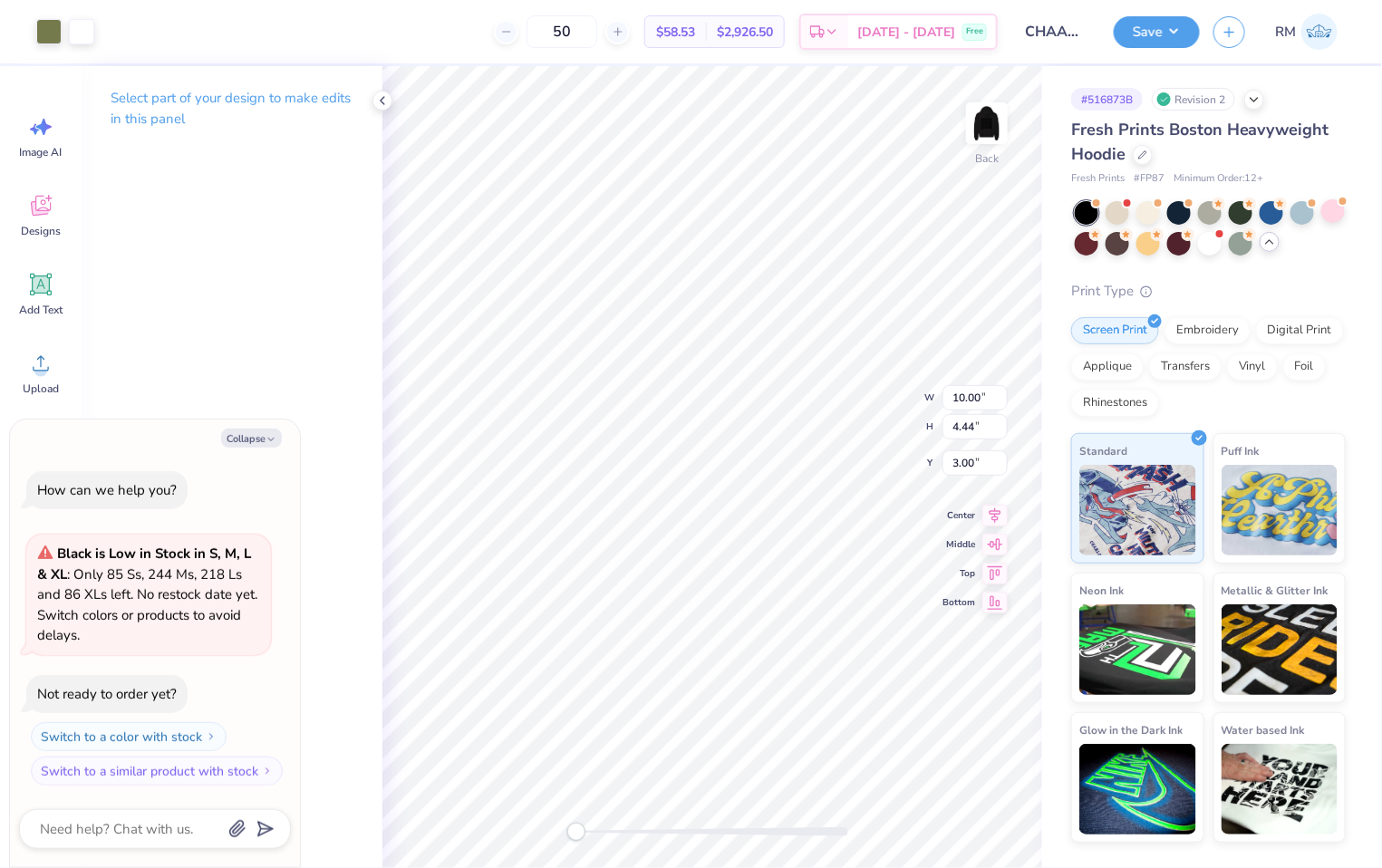
click at [1273, 245] on icon at bounding box center [1270, 242] width 15 height 15
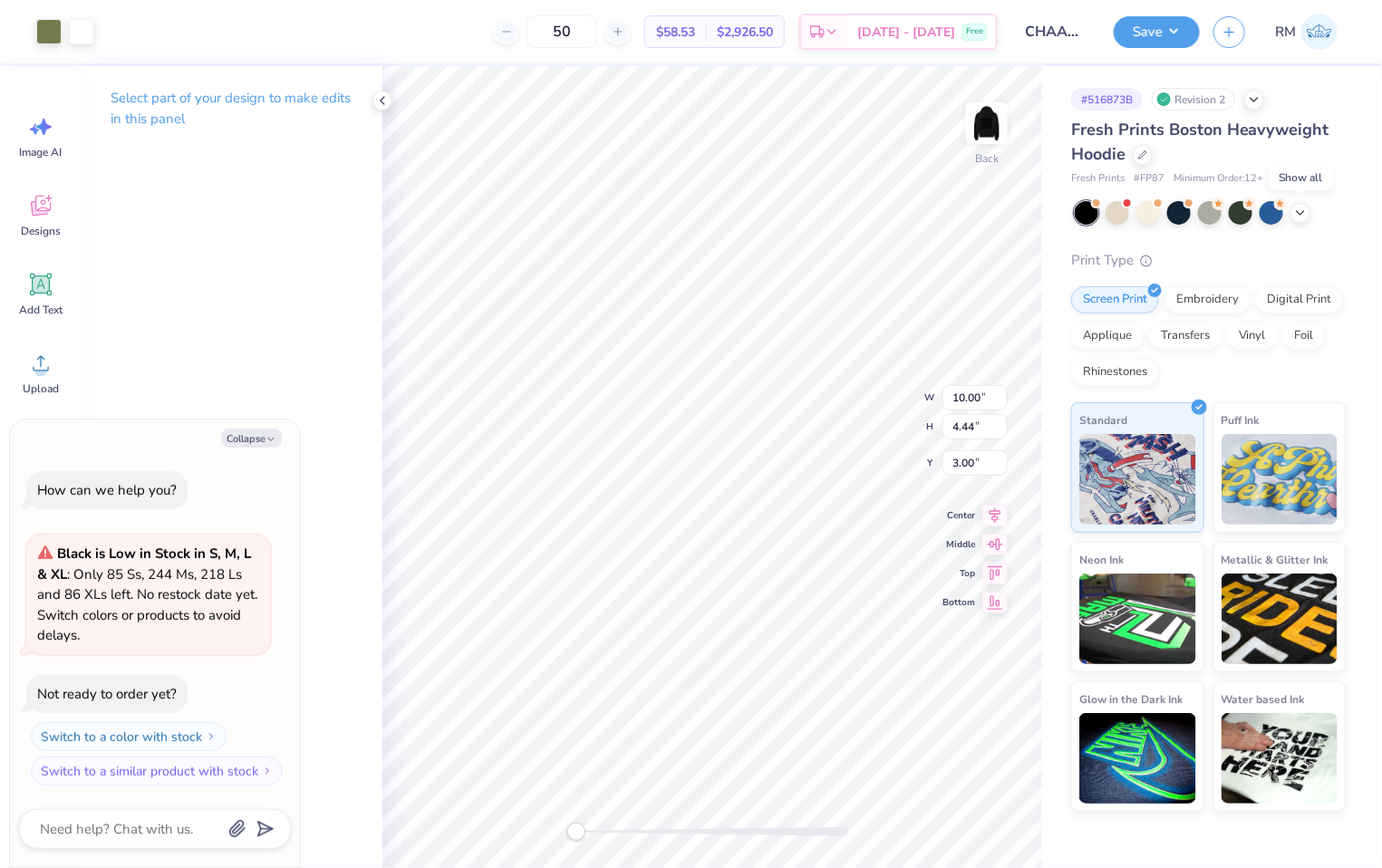
click at [1304, 216] on icon at bounding box center [1301, 213] width 15 height 15
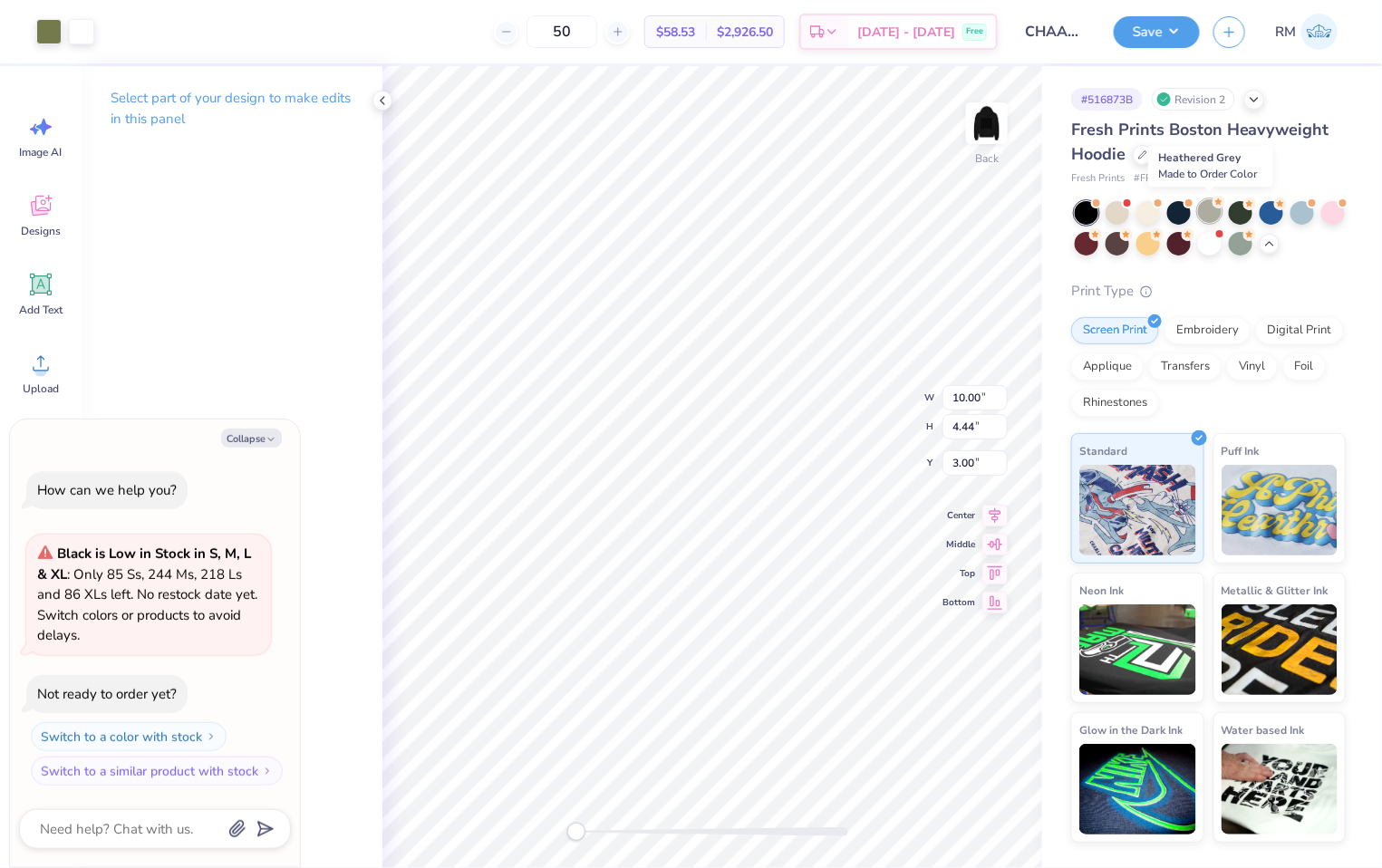
click at [1208, 214] on div at bounding box center [1211, 212] width 24 height 24
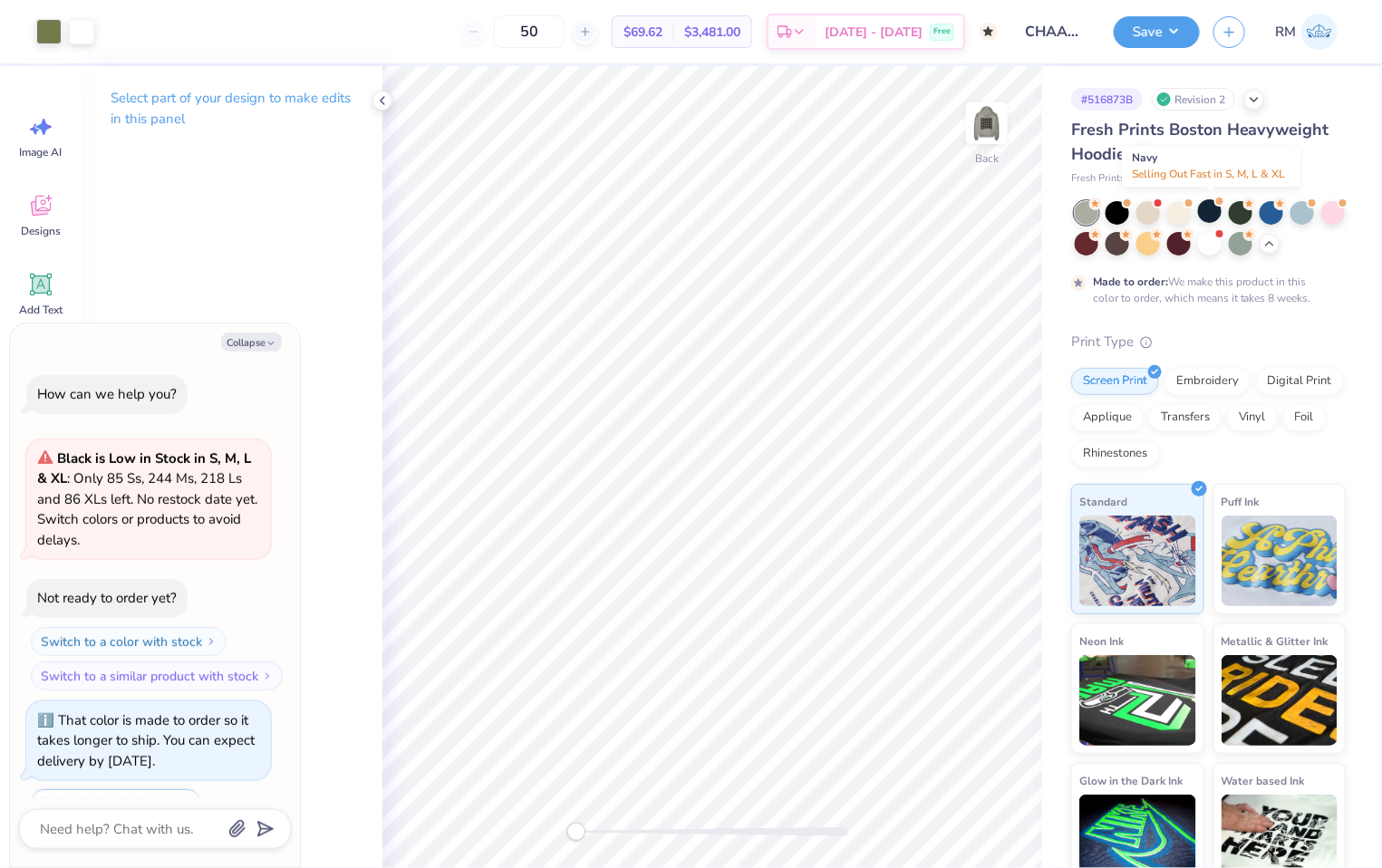
scroll to position [76, 0]
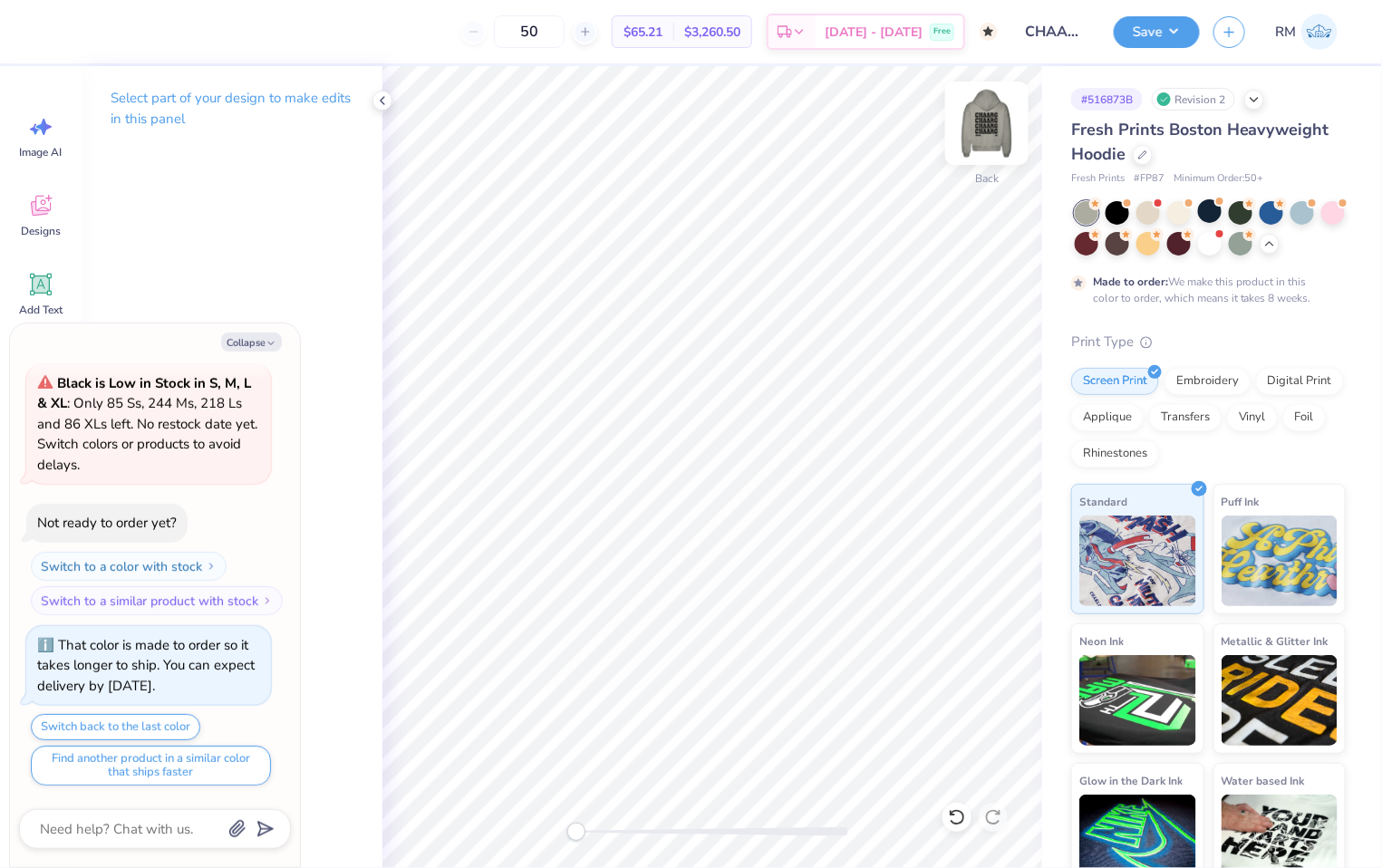
click at [990, 124] on img at bounding box center [986, 122] width 72 height 72
click at [993, 119] on img at bounding box center [986, 122] width 72 height 72
type textarea "x"
type input "11.73"
type input "5.39"
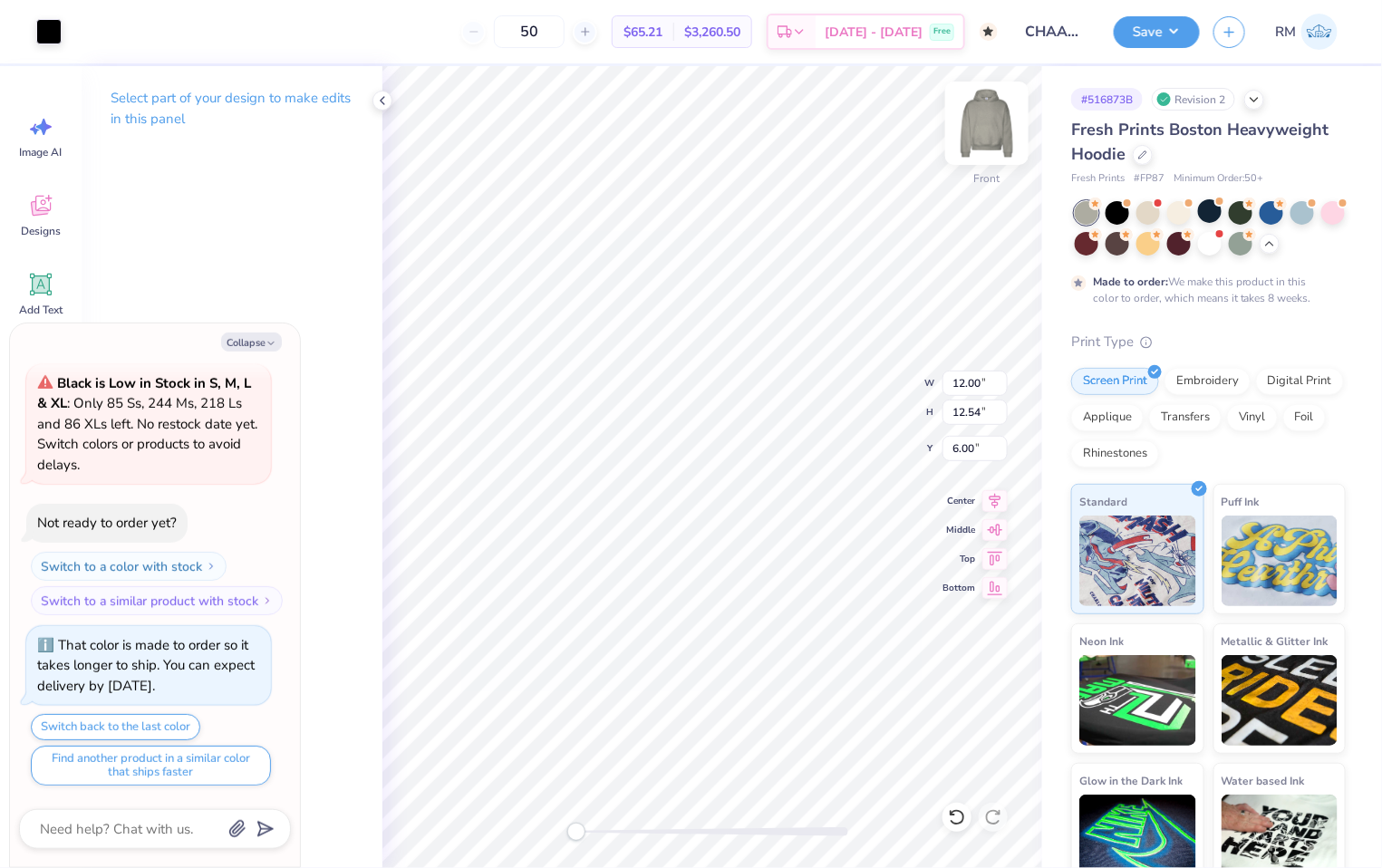
type input "5.73"
click at [256, 342] on button "Collapse" at bounding box center [251, 342] width 61 height 19
type textarea "x"
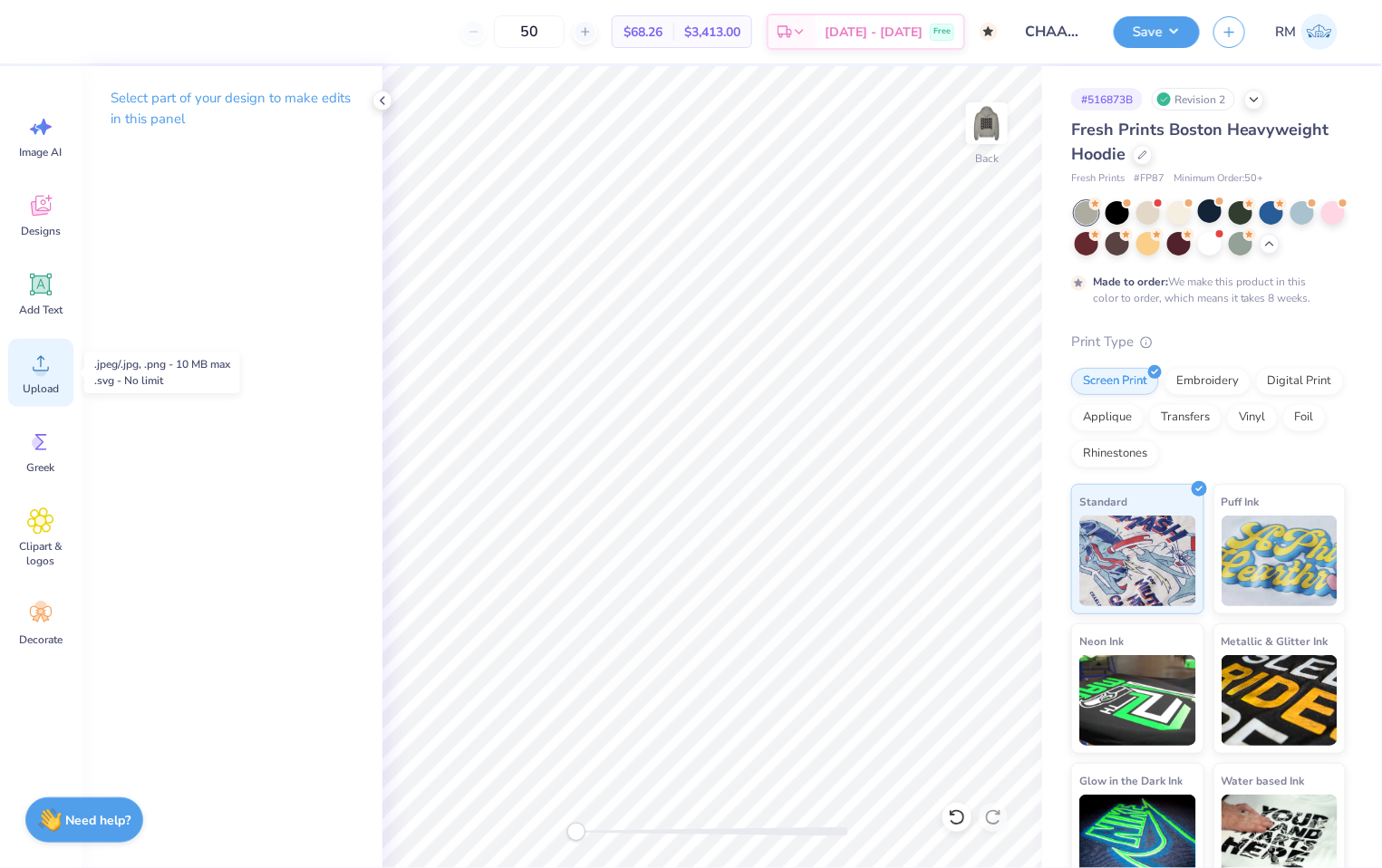
click at [37, 363] on icon at bounding box center [41, 364] width 27 height 27
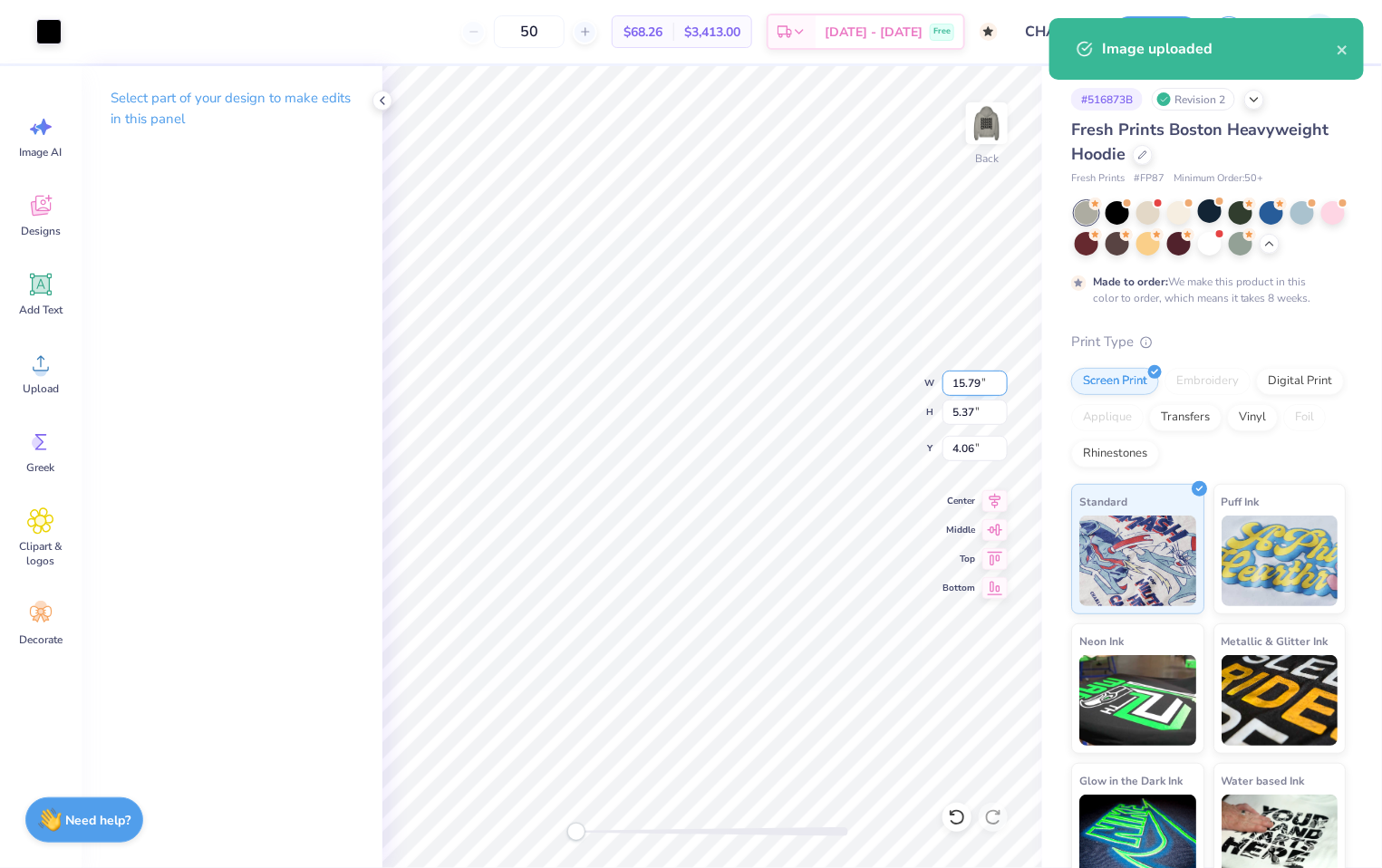
click at [973, 394] on input "15.79" at bounding box center [975, 383] width 66 height 26
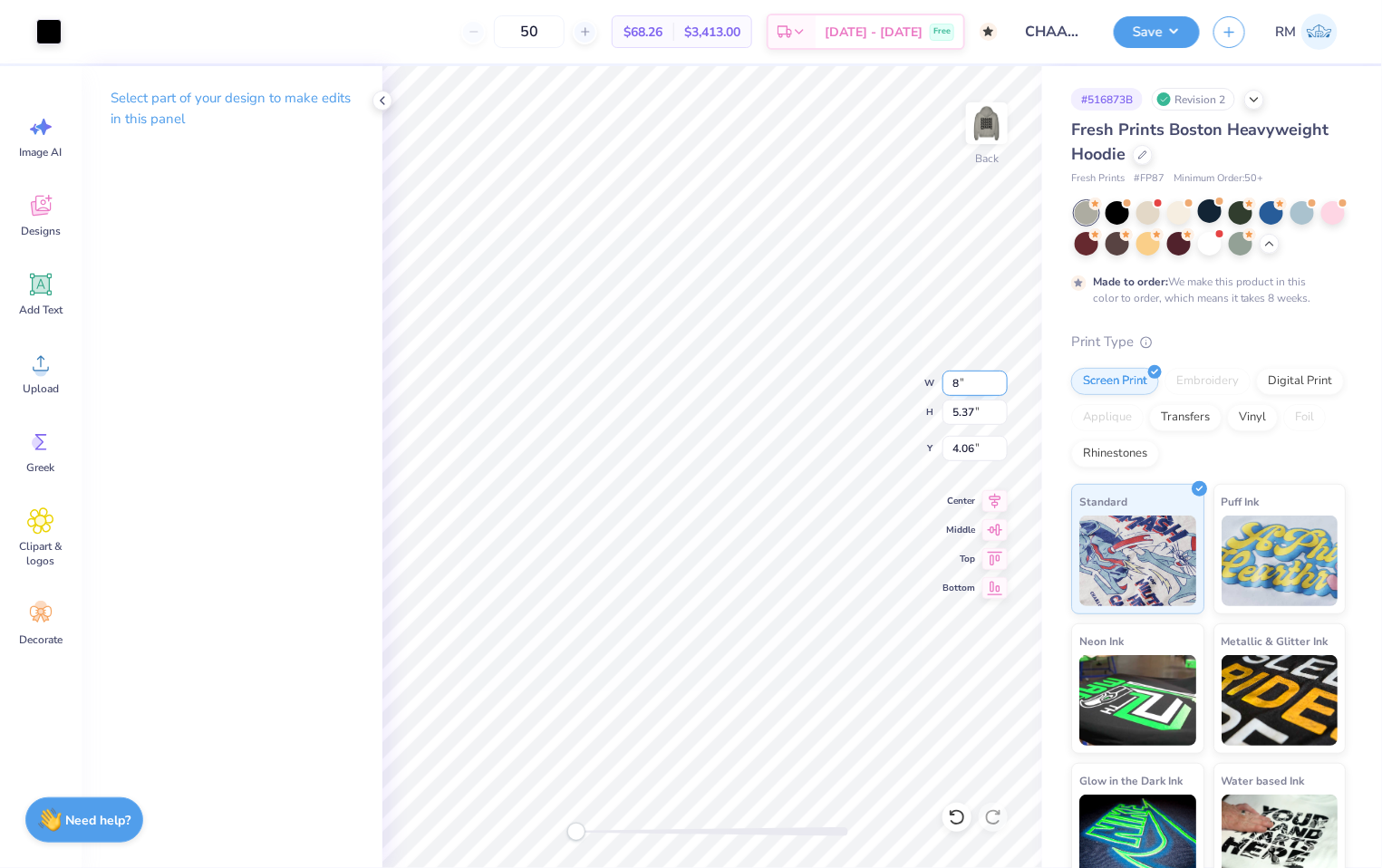
type input "4.43"
type input "2.05"
type input "5.97"
click at [975, 387] on input "4.43" at bounding box center [975, 383] width 66 height 26
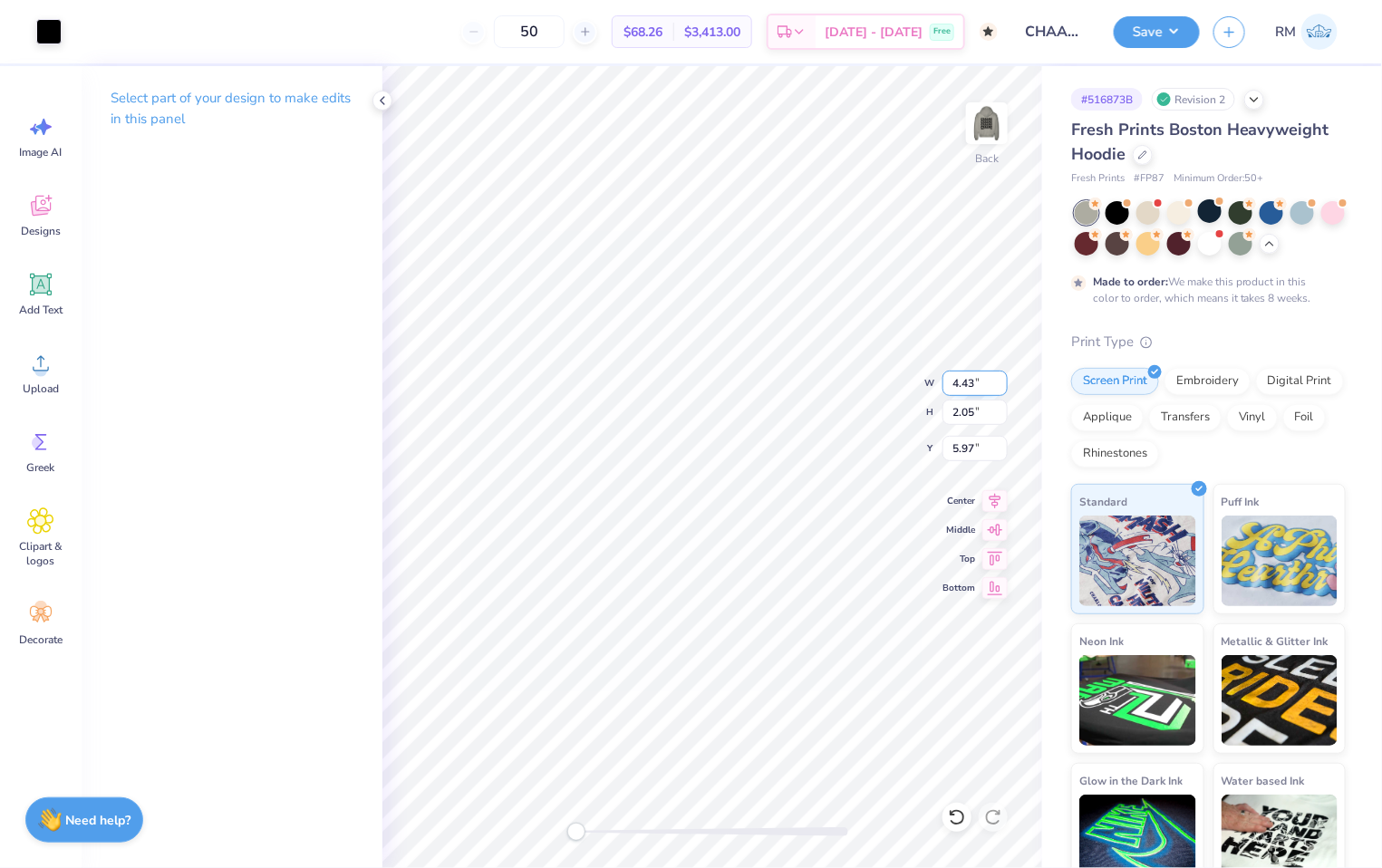
click at [975, 387] on input "4.43" at bounding box center [975, 383] width 66 height 26
type input "13.34"
type input "4.71"
click at [974, 455] on input "4.27" at bounding box center [975, 449] width 66 height 26
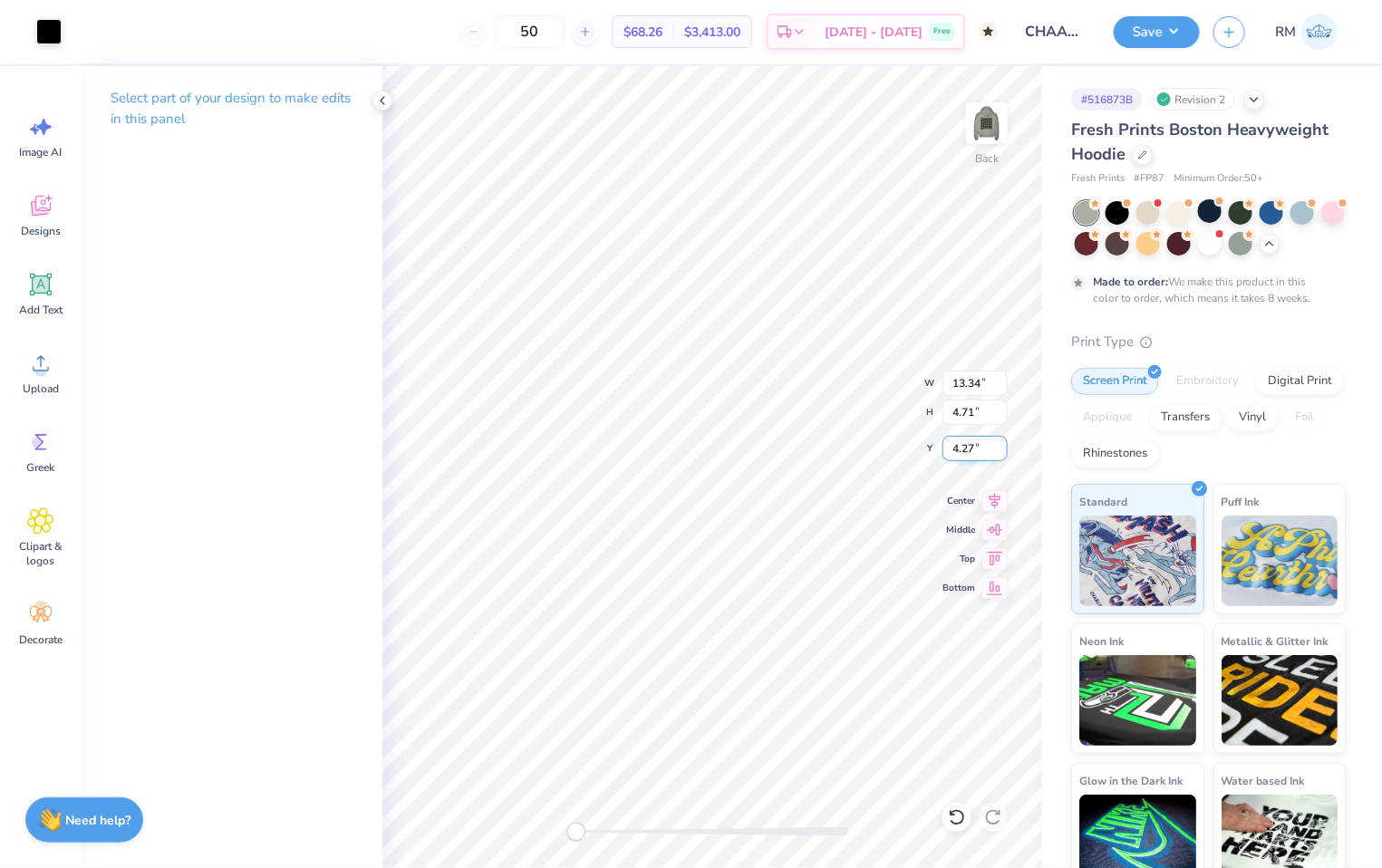
click at [974, 455] on input "4.27" at bounding box center [975, 449] width 66 height 26
type input "3.00"
click at [998, 114] on img at bounding box center [986, 122] width 72 height 72
type input "11.62"
type input "0.76"
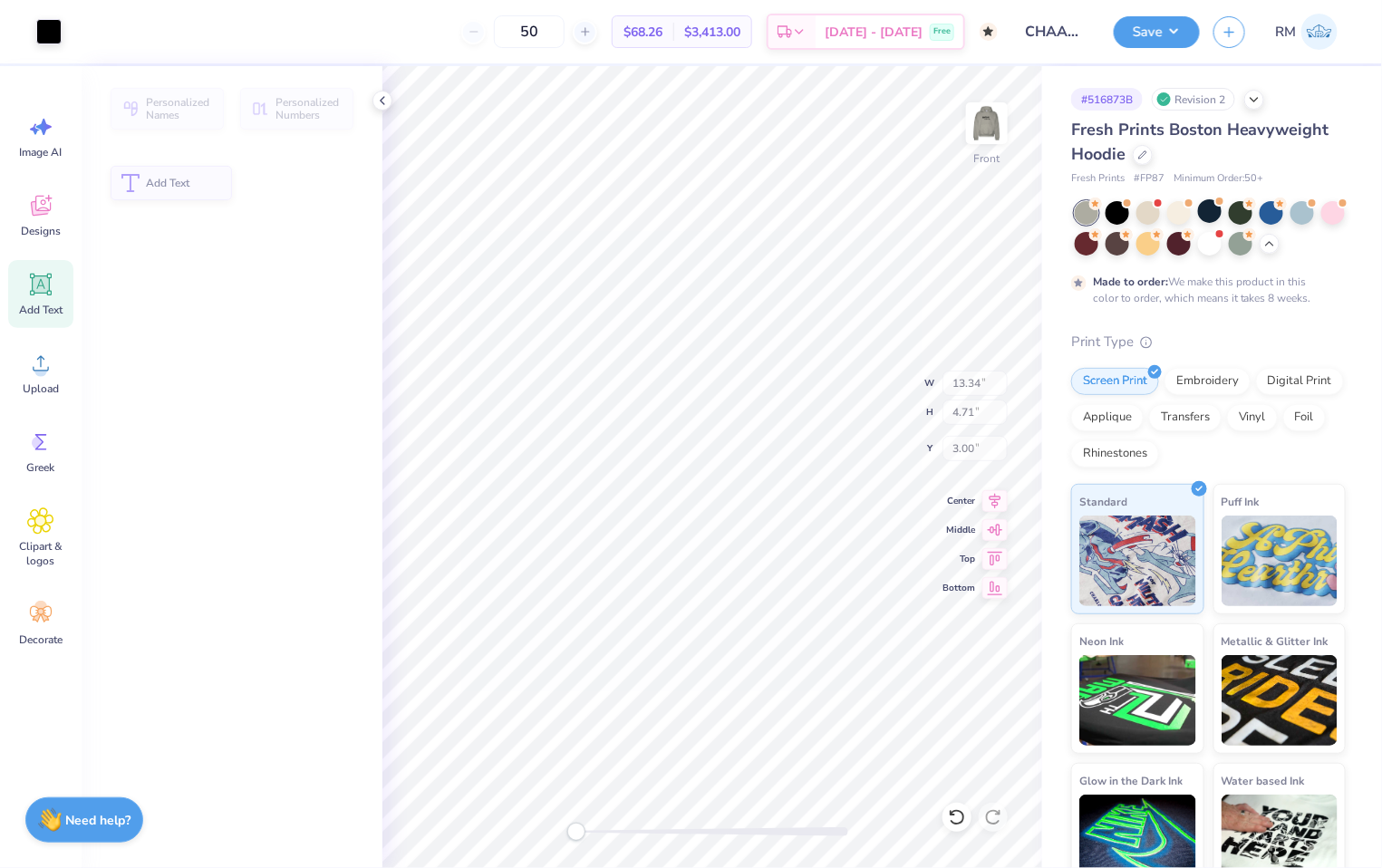
type input "7.26"
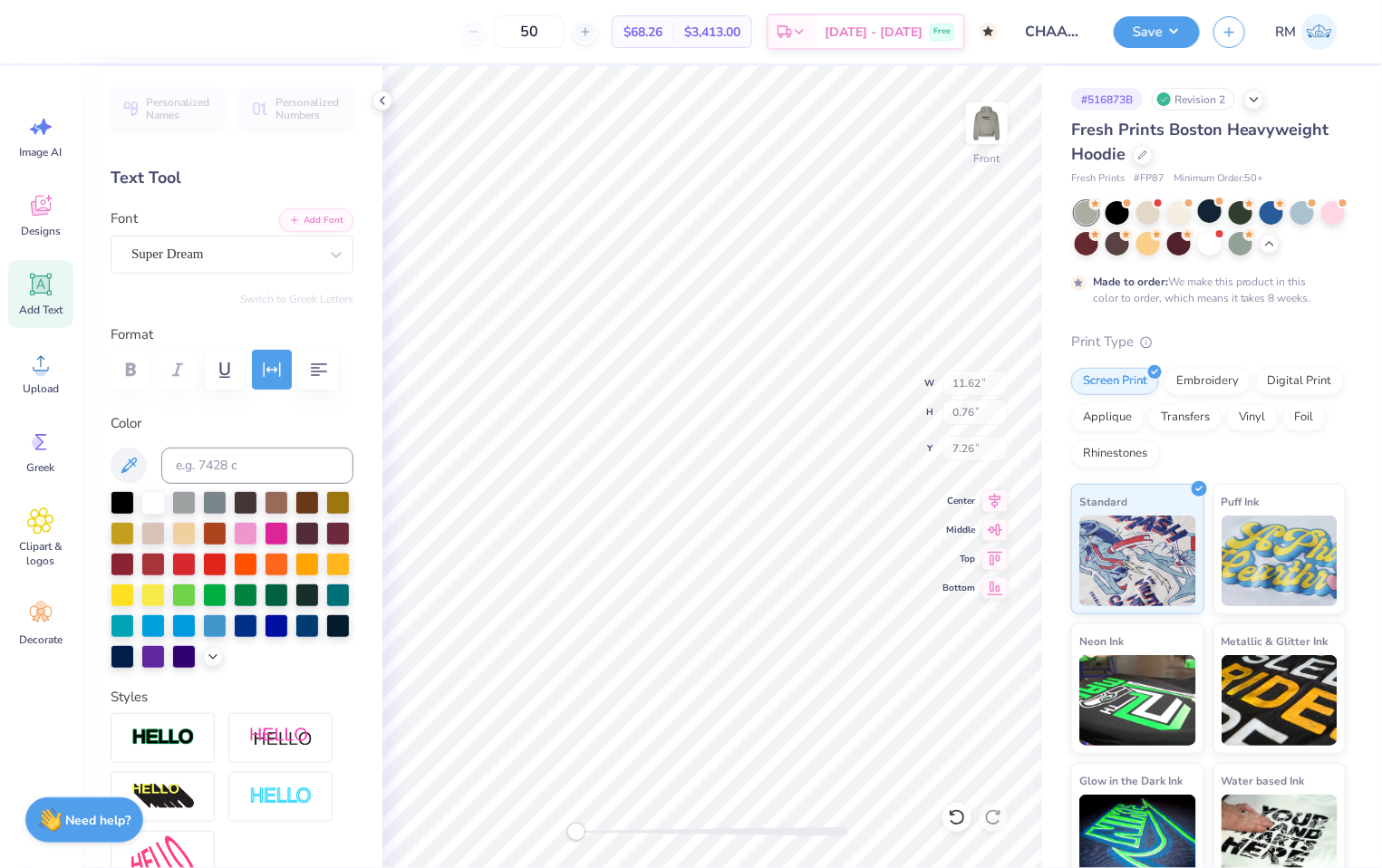
click at [998, 114] on img at bounding box center [987, 123] width 36 height 36
type input "6.29"
type input "0.41"
type input "7.17"
click at [967, 391] on input "6.95" at bounding box center [975, 383] width 66 height 26
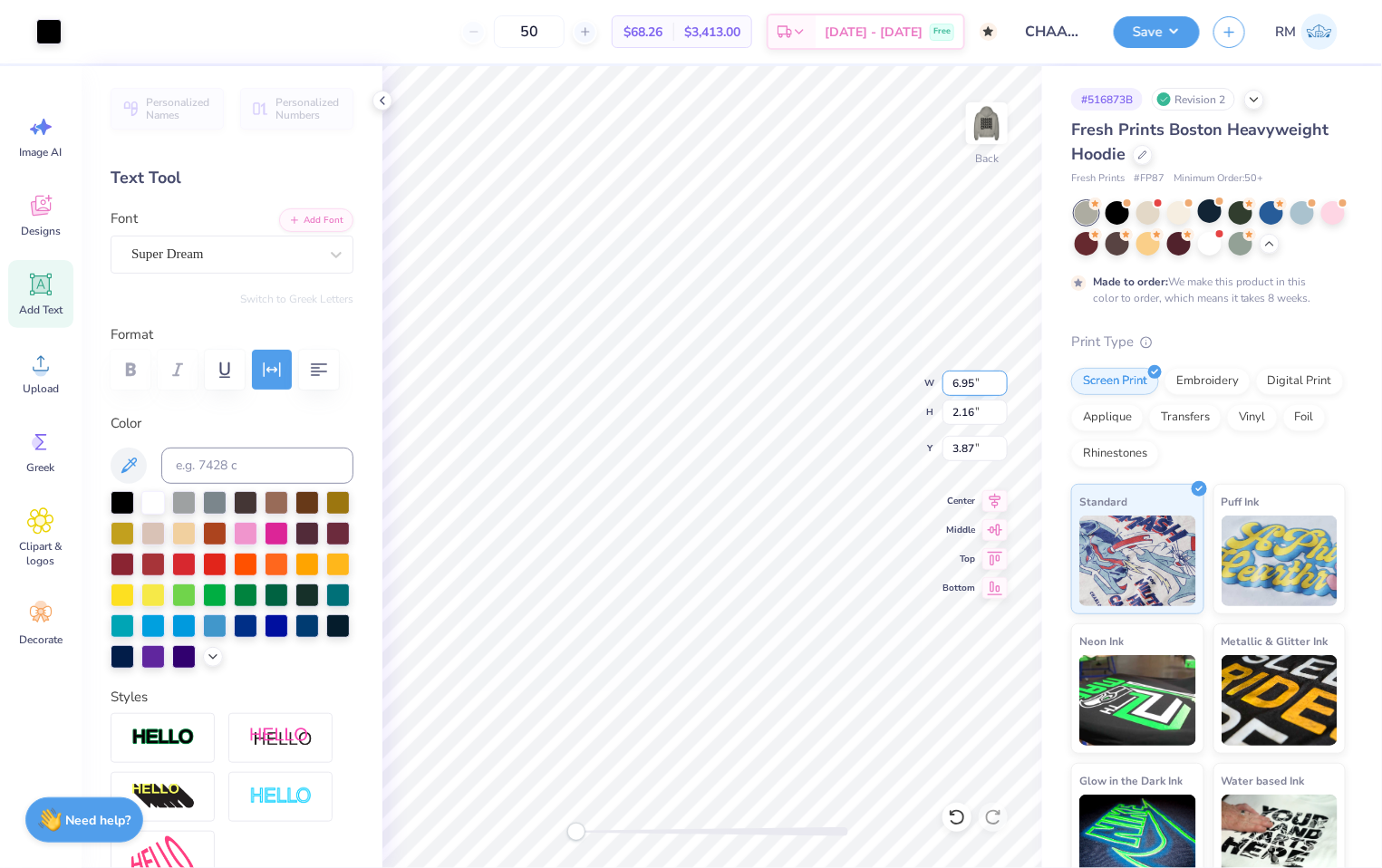
click at [967, 391] on input "6.95" at bounding box center [975, 383] width 66 height 26
type input "8"
click at [964, 444] on input "3.87" at bounding box center [975, 449] width 66 height 26
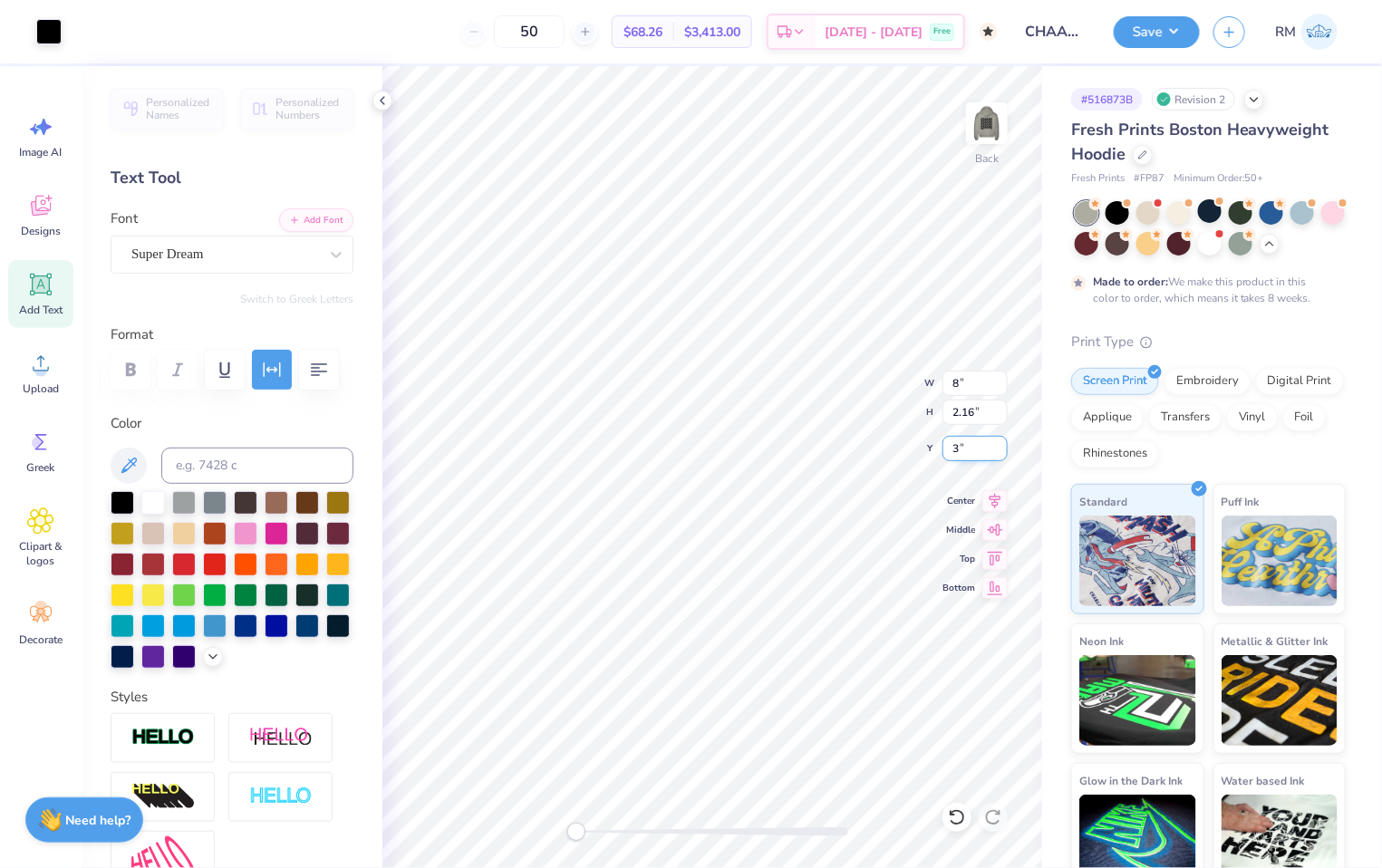
type input "3"
click at [990, 505] on icon at bounding box center [995, 499] width 26 height 22
type input "8.00"
type input "2.49"
type input "3.19"
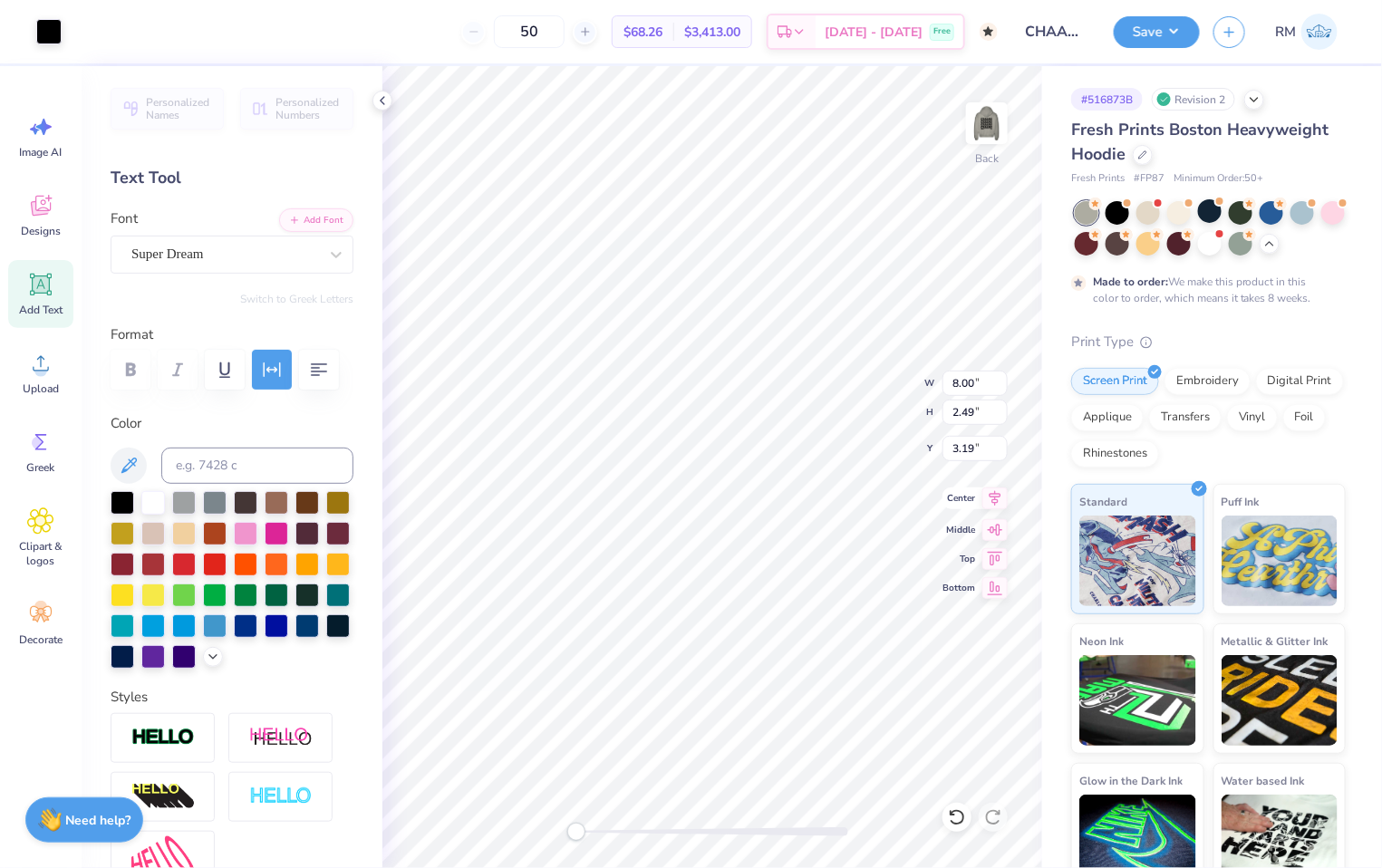
click at [992, 495] on icon at bounding box center [995, 499] width 26 height 22
click at [235, 267] on div "Super Dream" at bounding box center [224, 253] width 191 height 28
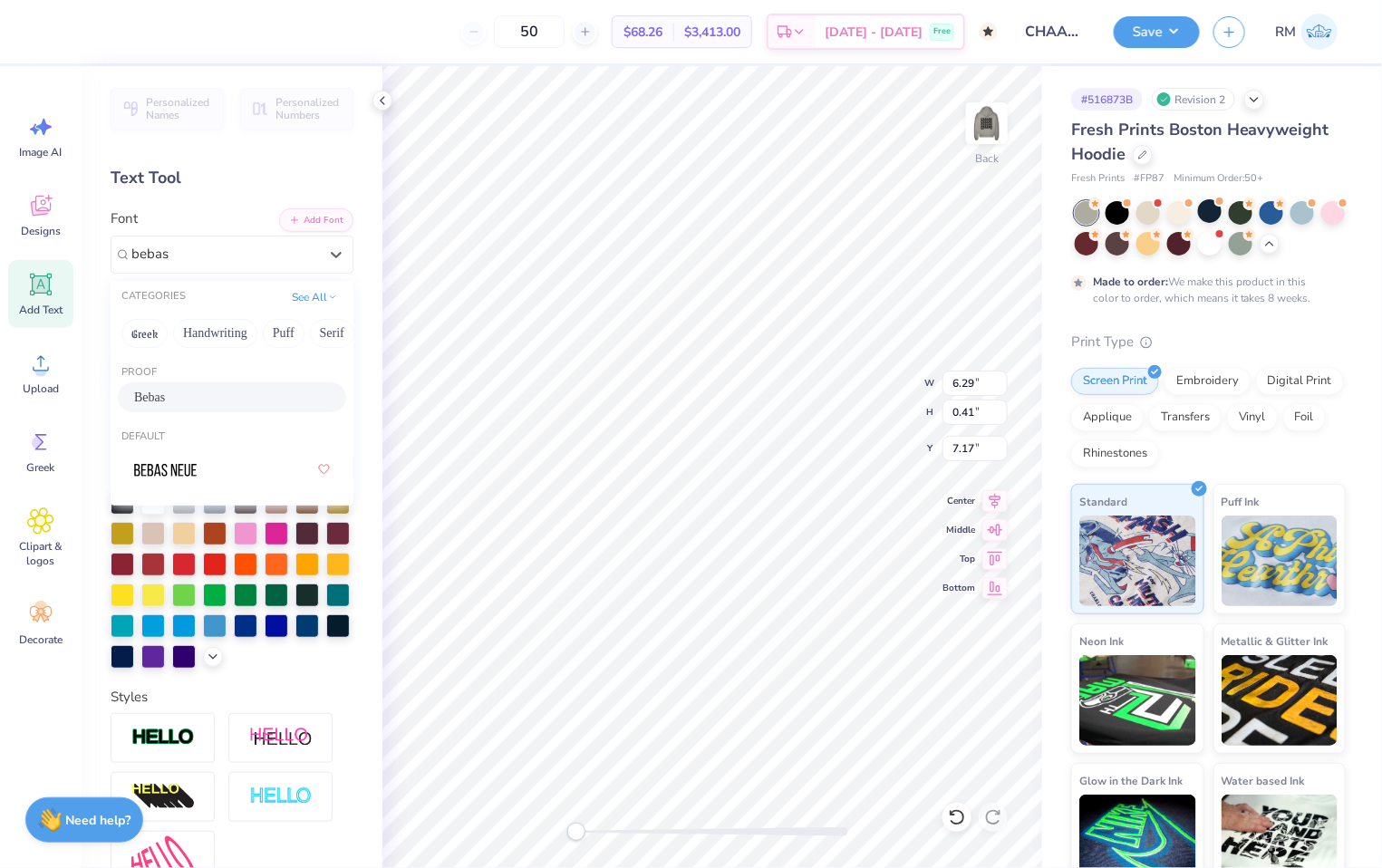
click at [242, 394] on div "Bebas" at bounding box center [232, 397] width 196 height 19
type input "bebas"
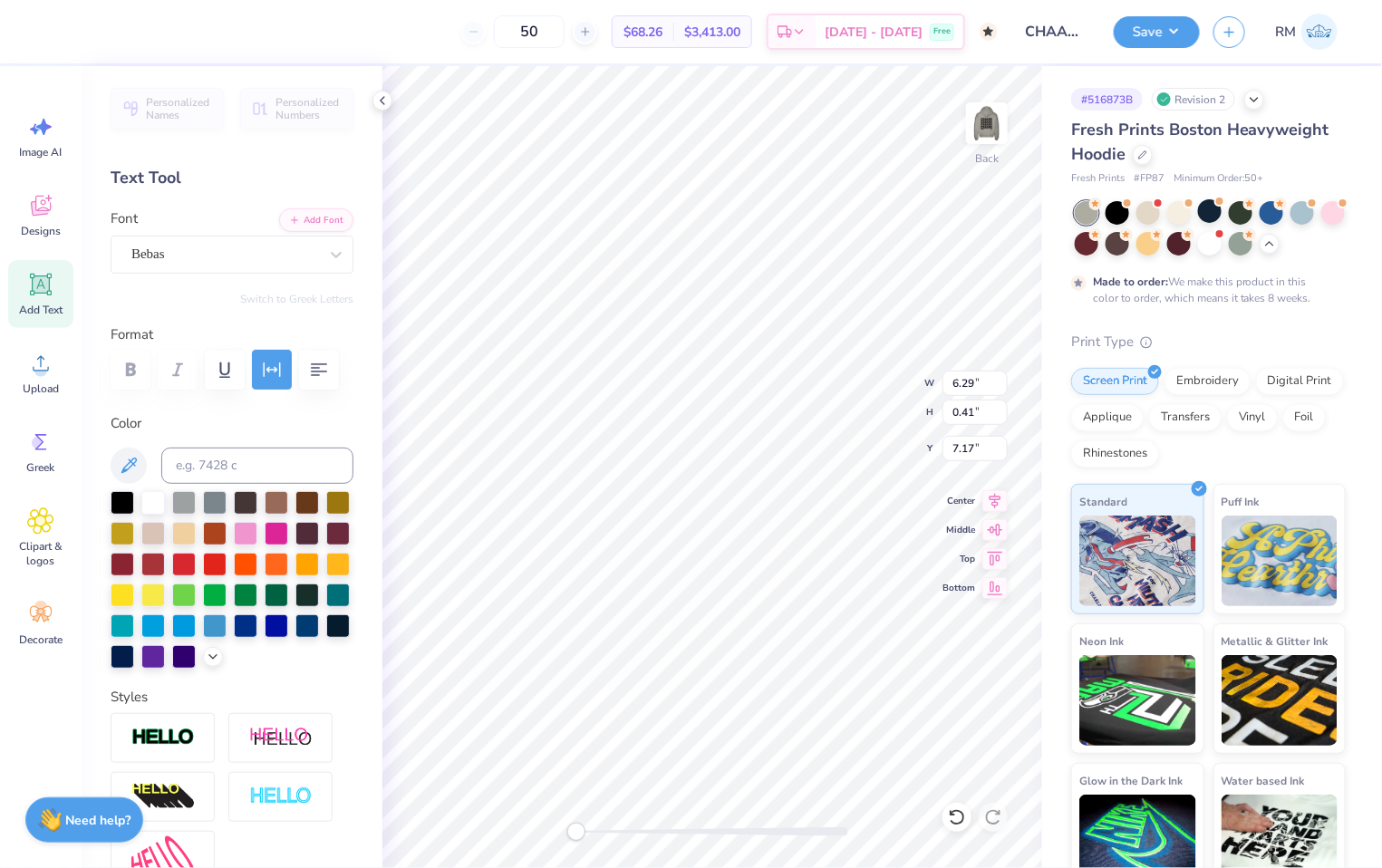
click at [128, 369] on div at bounding box center [232, 370] width 243 height 40
click at [1001, 503] on icon at bounding box center [995, 499] width 26 height 22
drag, startPoint x: 628, startPoint y: 832, endPoint x: 676, endPoint y: 837, distance: 48.3
click at [676, 836] on div at bounding box center [712, 832] width 272 height 9
click at [514, 815] on div "Back" at bounding box center [712, 467] width 660 height 801
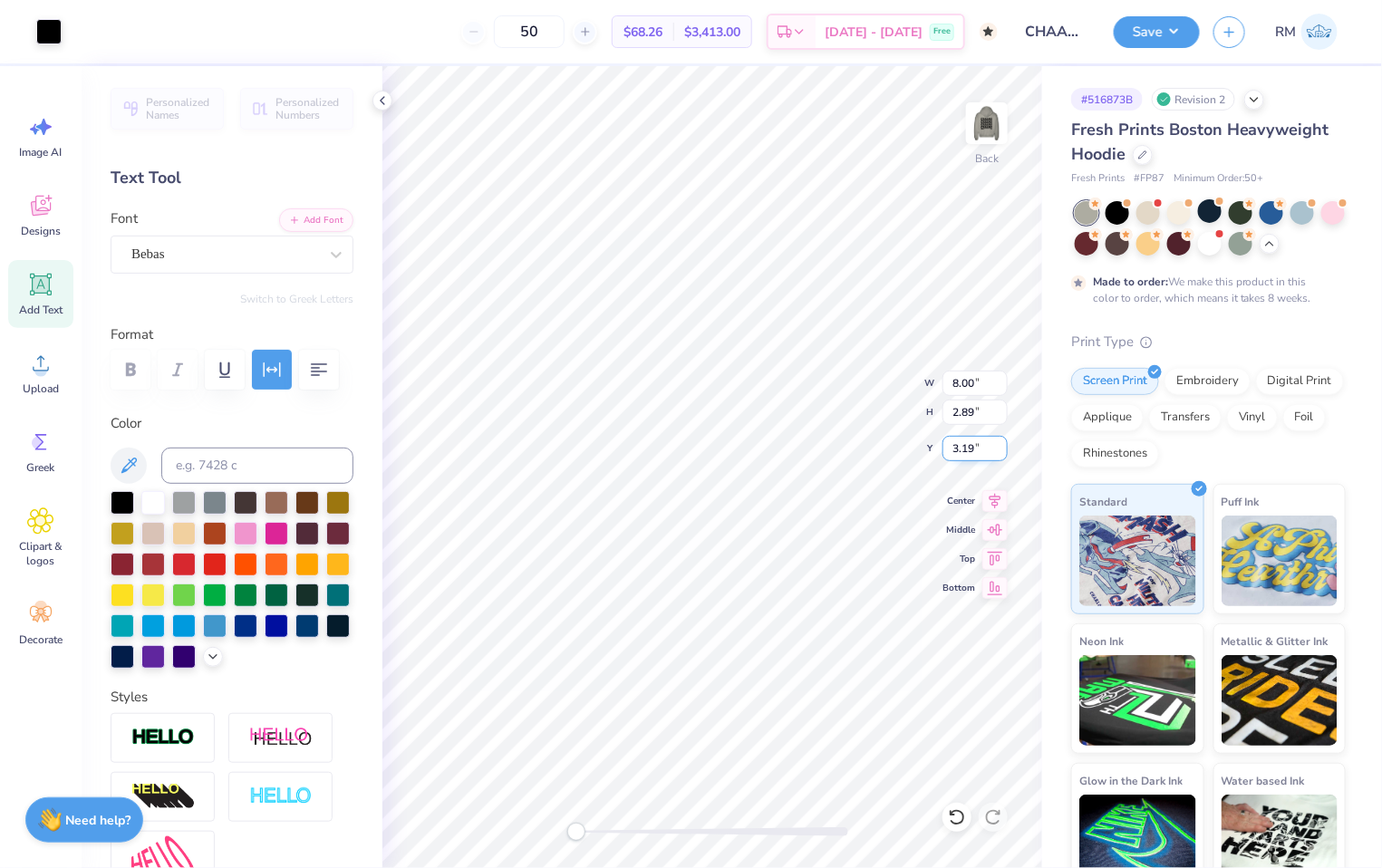
click at [971, 456] on input "3.19" at bounding box center [975, 449] width 66 height 26
type input "3.00"
click at [43, 33] on div at bounding box center [49, 30] width 26 height 26
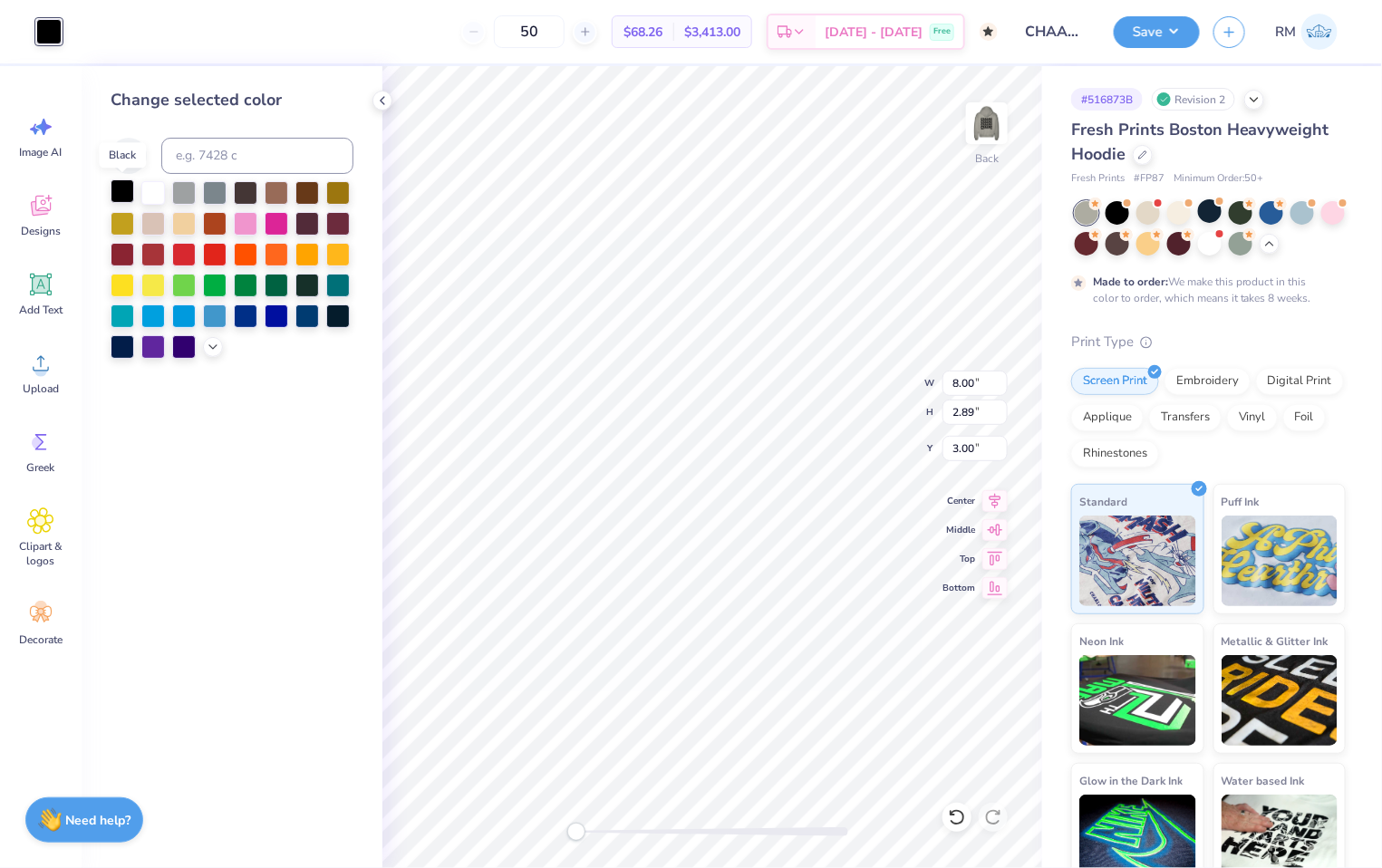
click at [123, 192] on div at bounding box center [122, 191] width 24 height 24
click at [116, 192] on div at bounding box center [122, 191] width 24 height 24
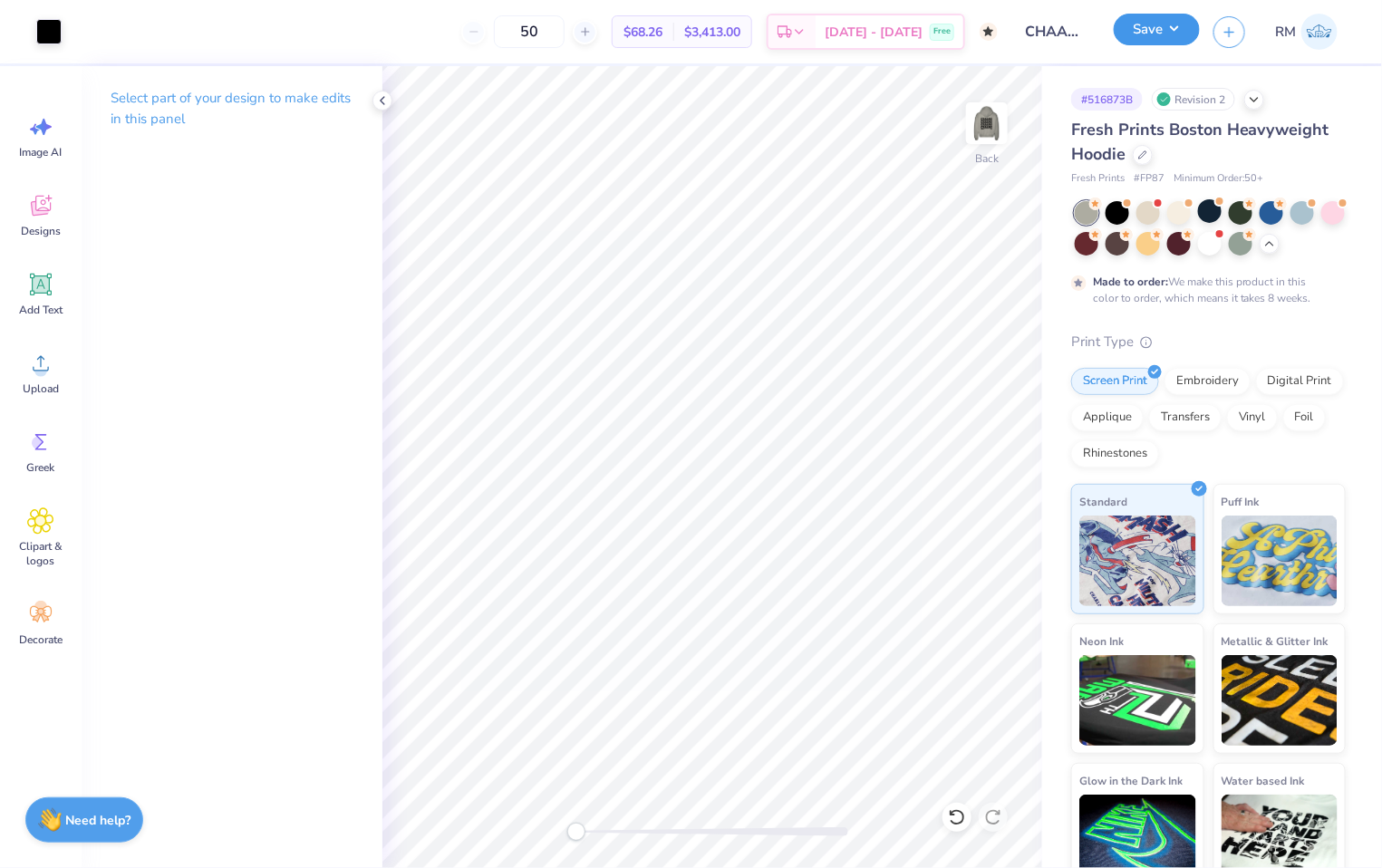
click at [1139, 39] on button "Save" at bounding box center [1157, 29] width 86 height 32
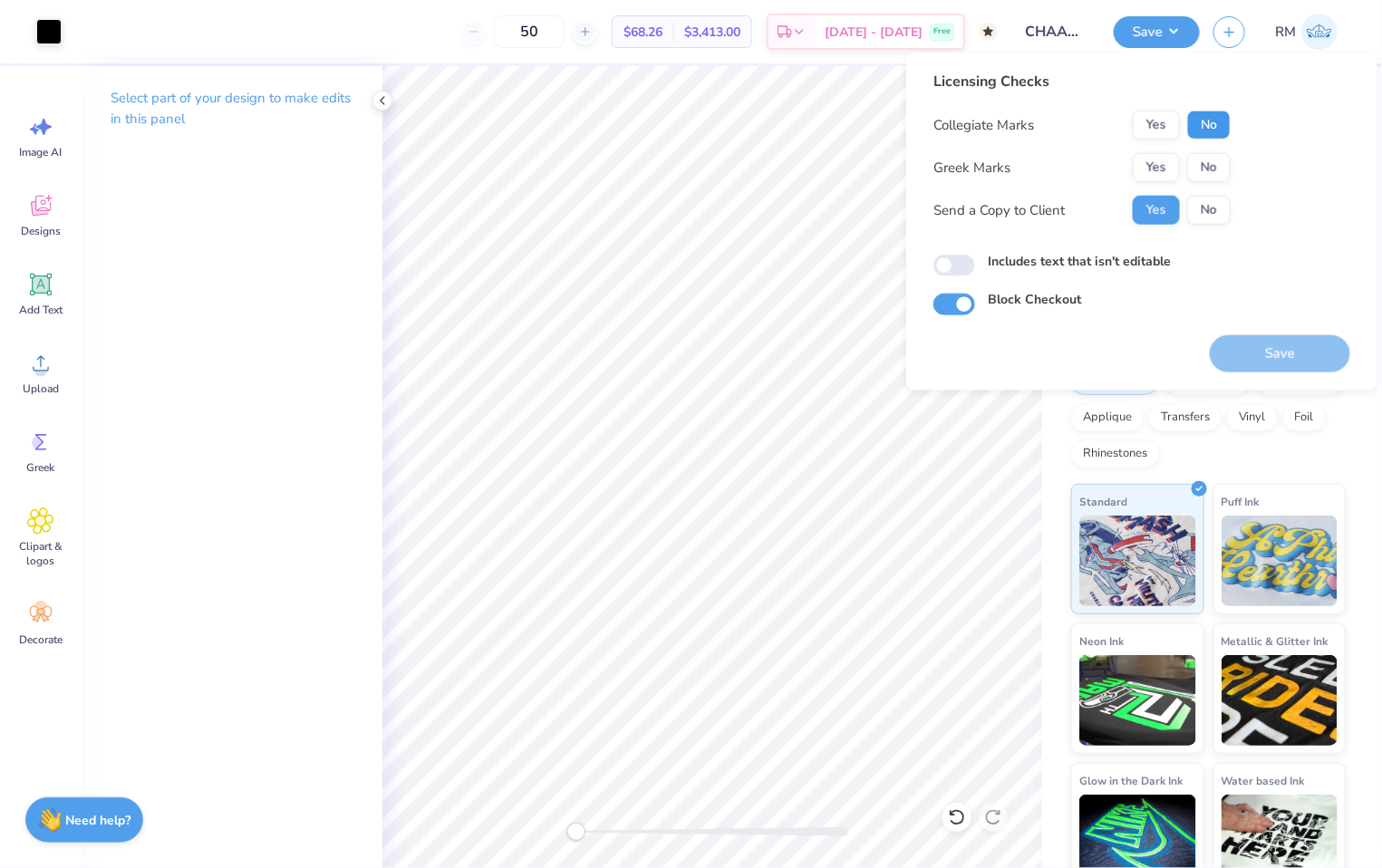
click at [1230, 128] on button "No" at bounding box center [1210, 125] width 44 height 29
click at [1212, 185] on div "Collegiate Marks Yes No Greek Marks Yes No Send a Copy to Client Yes No" at bounding box center [1083, 167] width 297 height 114
click at [1216, 172] on button "No" at bounding box center [1210, 168] width 44 height 29
click at [1289, 350] on button "Save" at bounding box center [1281, 354] width 140 height 37
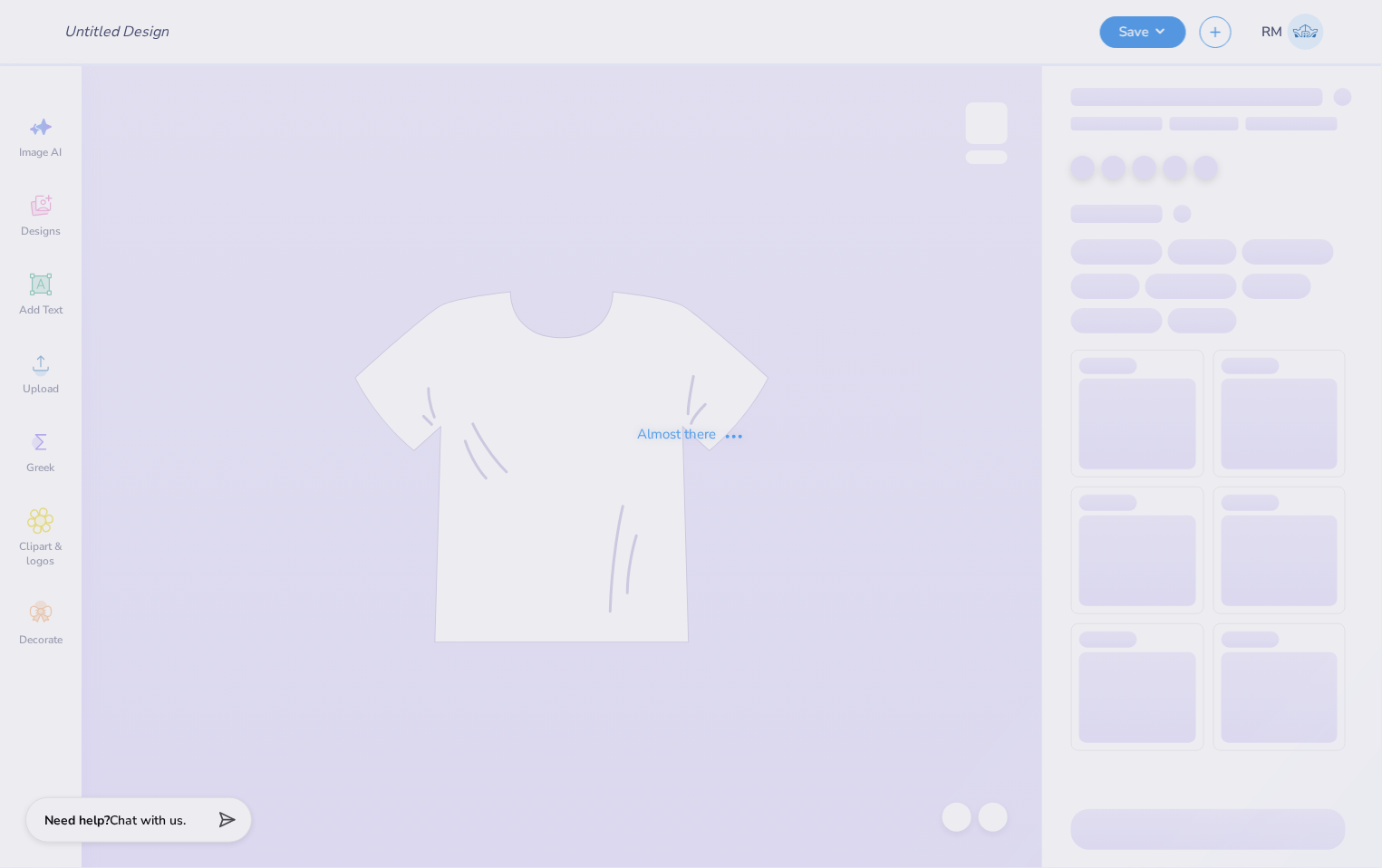
type input "PSU BAR HOODIE"
